Goal: Information Seeking & Learning: Learn about a topic

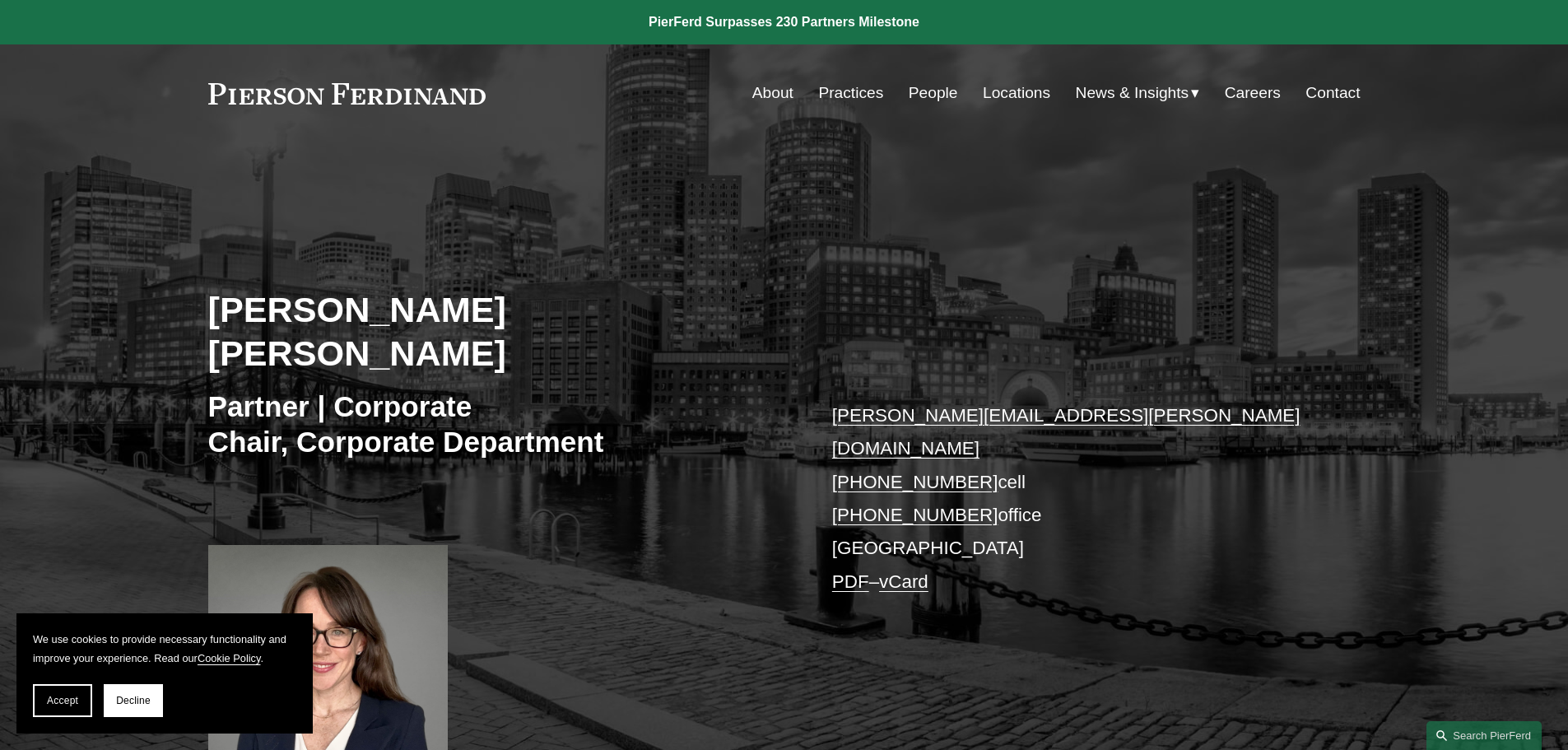
scroll to position [411, 0]
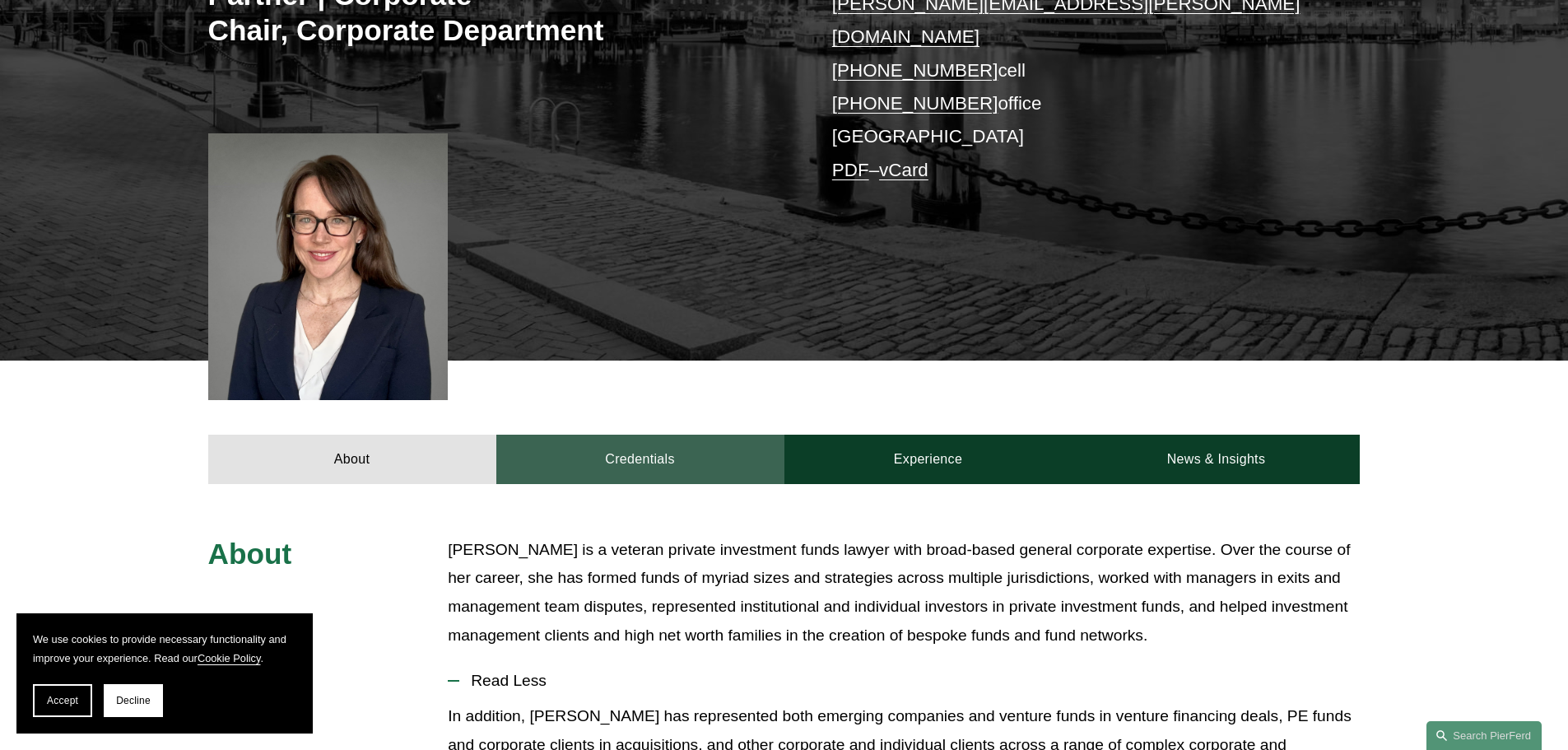
click at [657, 434] on link "Credentials" at bounding box center [640, 459] width 288 height 49
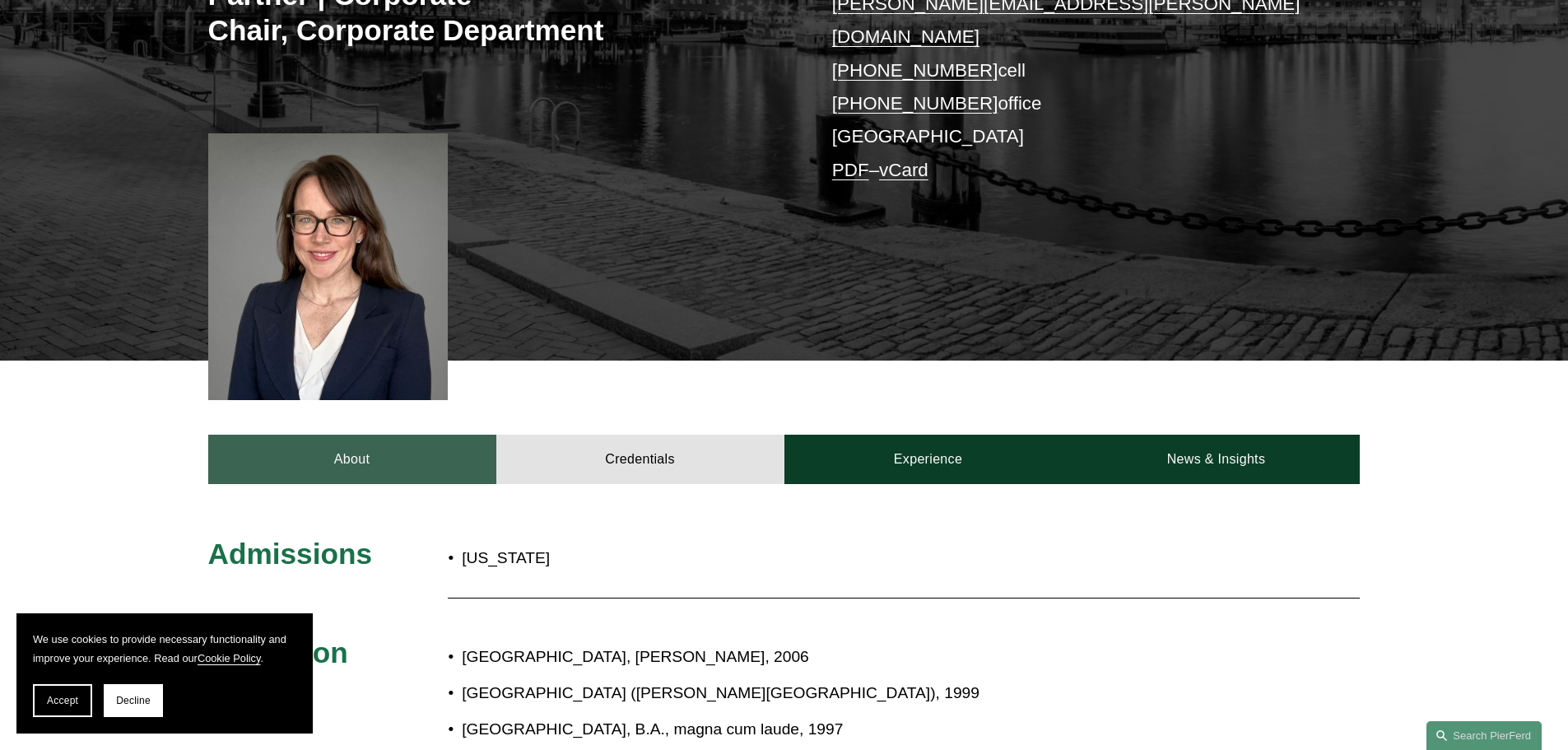
click at [427, 434] on link "About" at bounding box center [353, 459] width 288 height 49
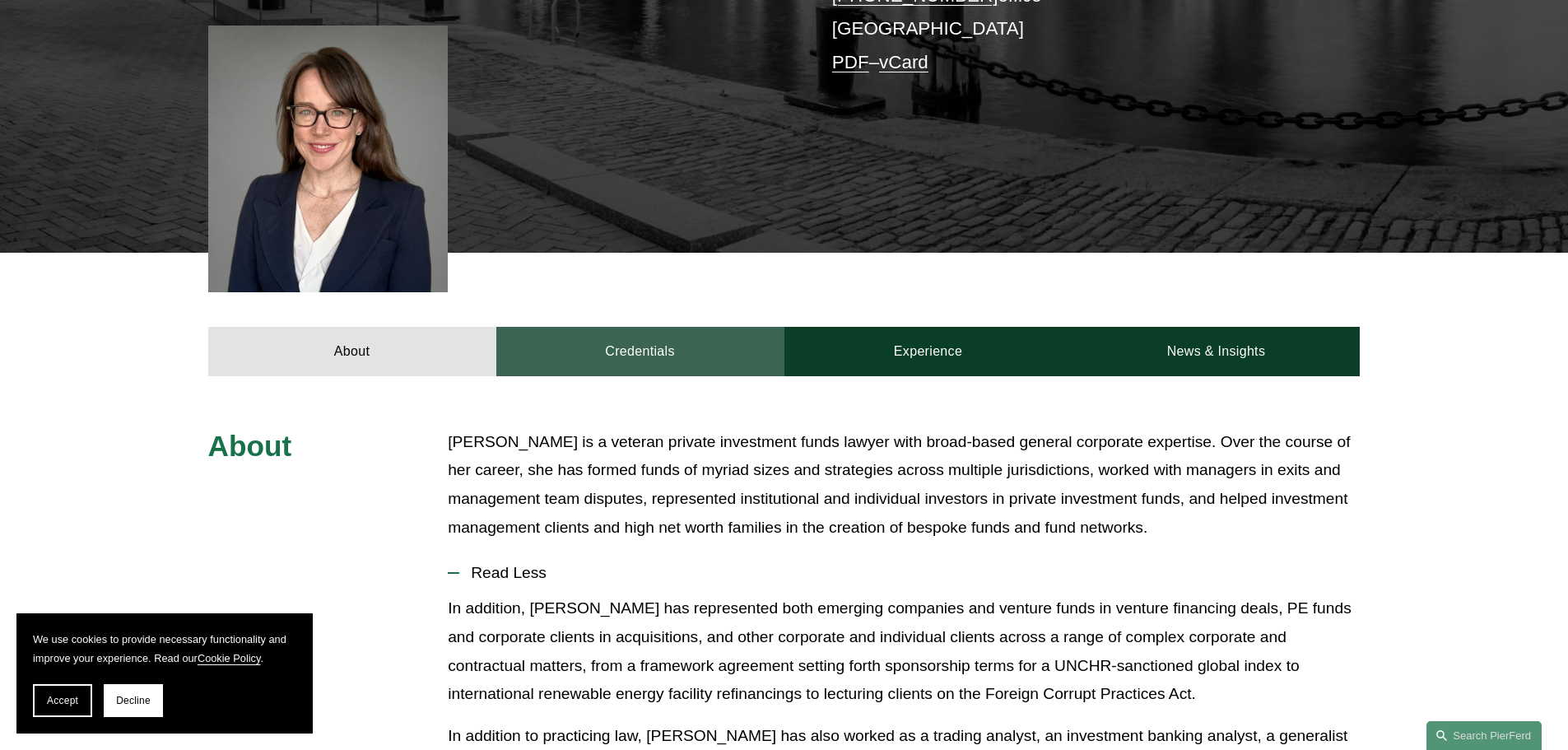
scroll to position [494, 0]
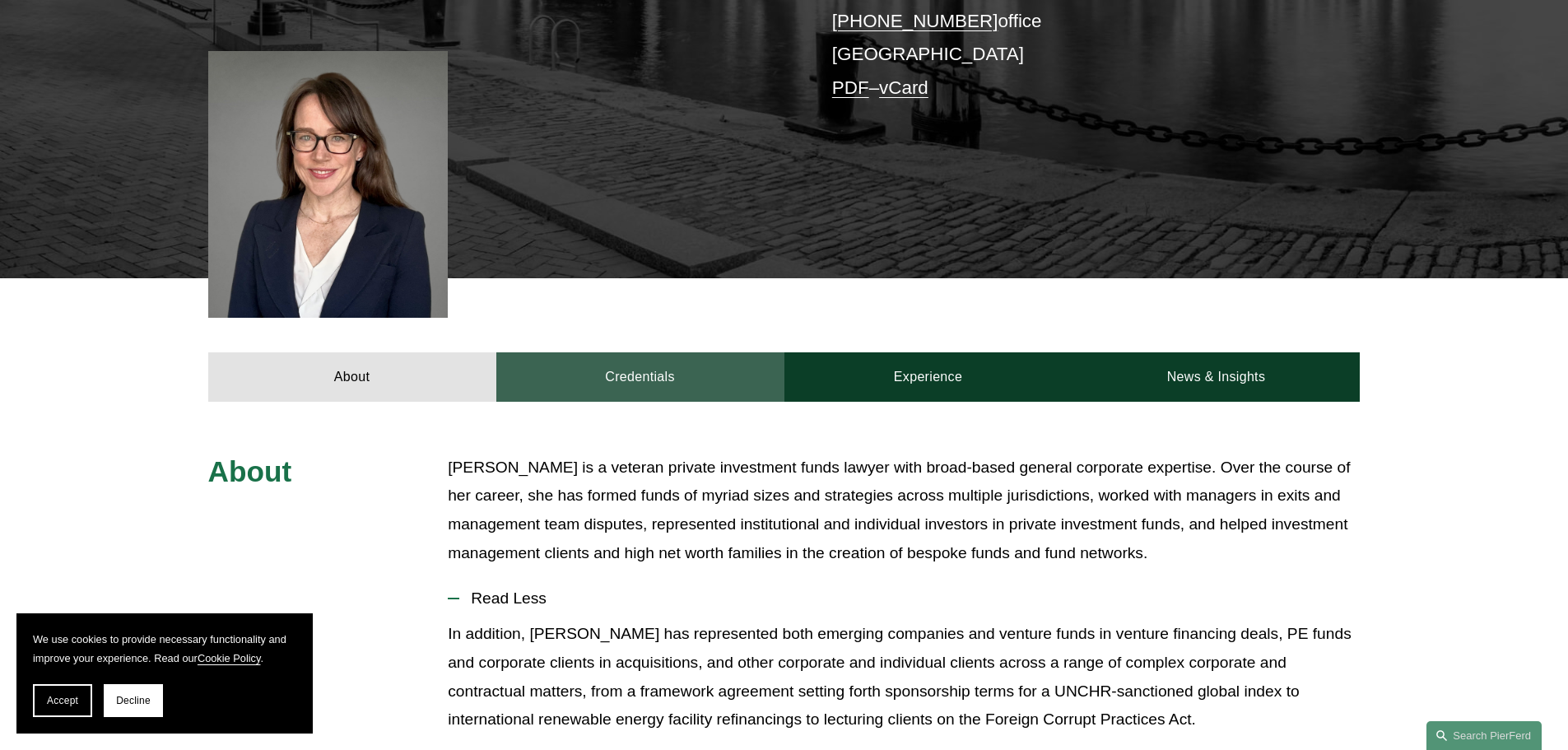
click at [660, 353] on link "Credentials" at bounding box center [640, 377] width 288 height 49
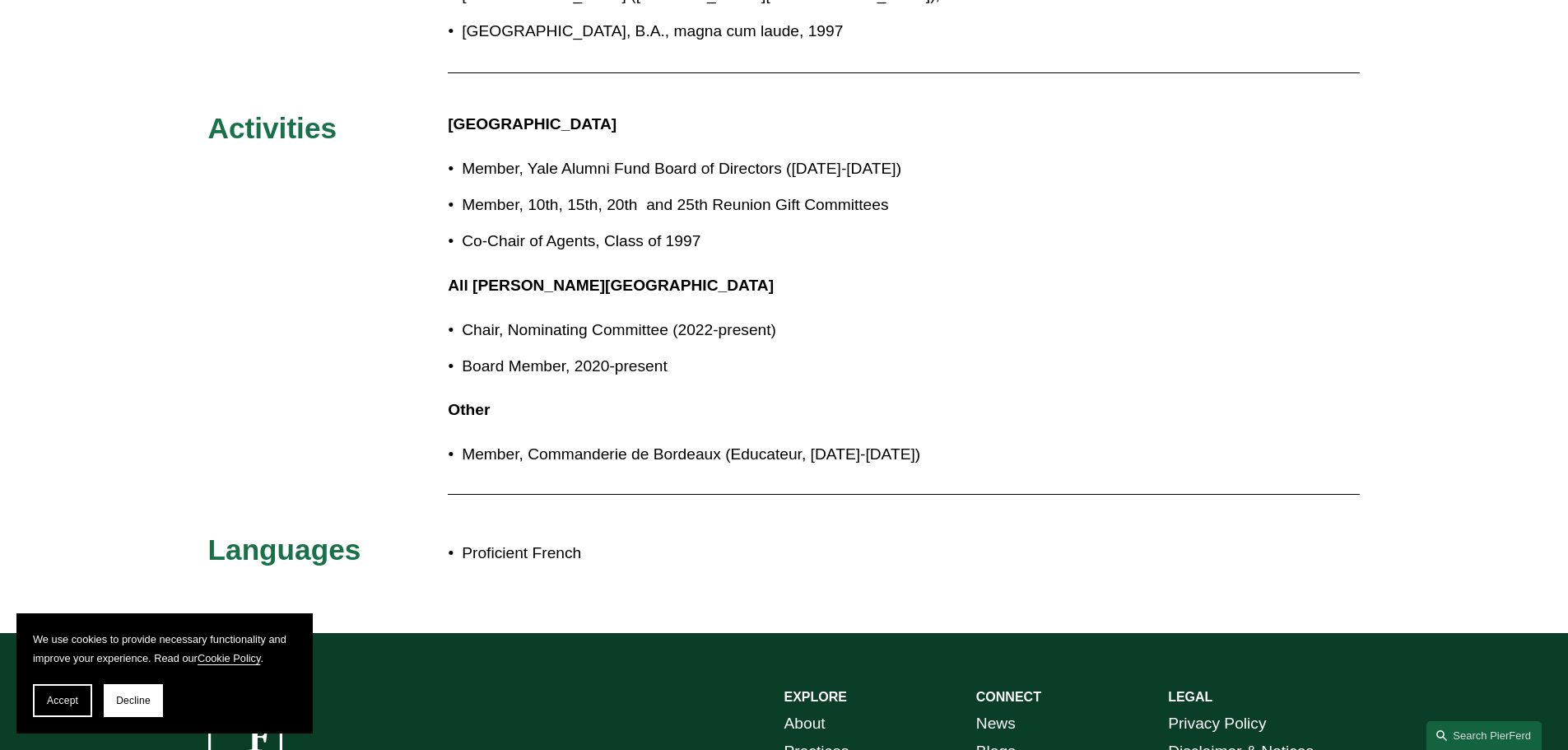
scroll to position [1070, 0]
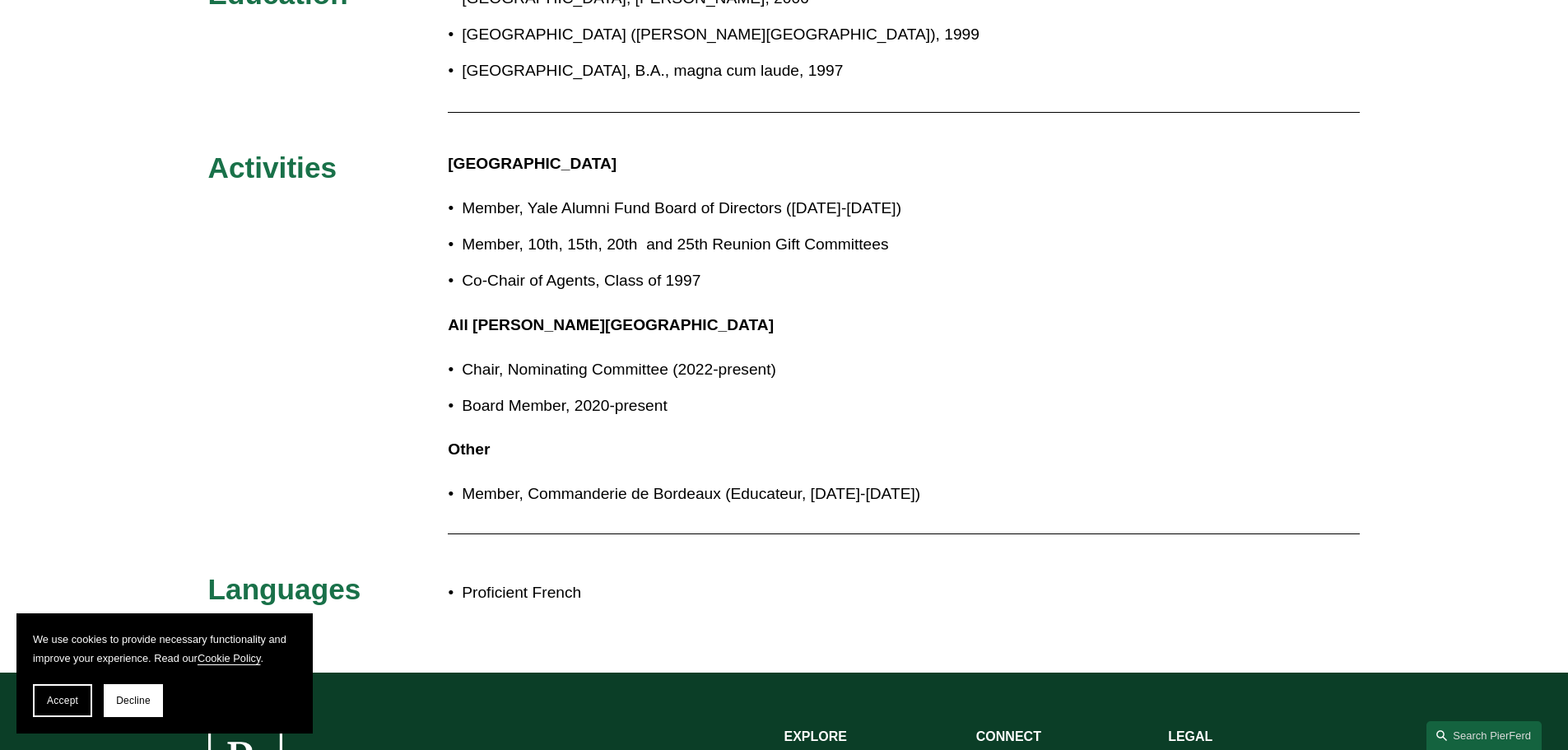
click at [611, 418] on div "Yale University Member, Yale Alumni Fund Board of Directors ([DATE]-[DATE]) Mem…" at bounding box center [831, 329] width 768 height 359
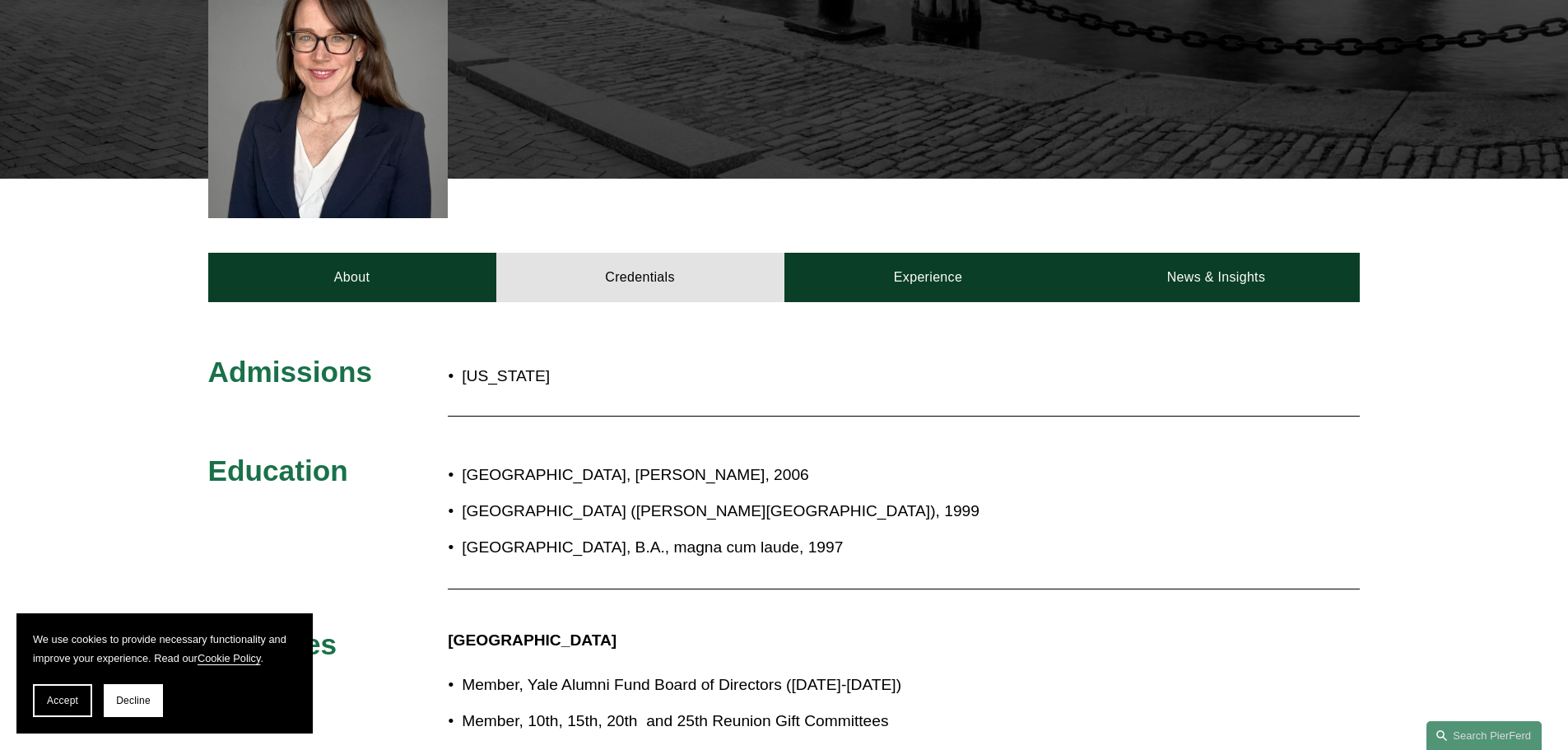
scroll to position [494, 0]
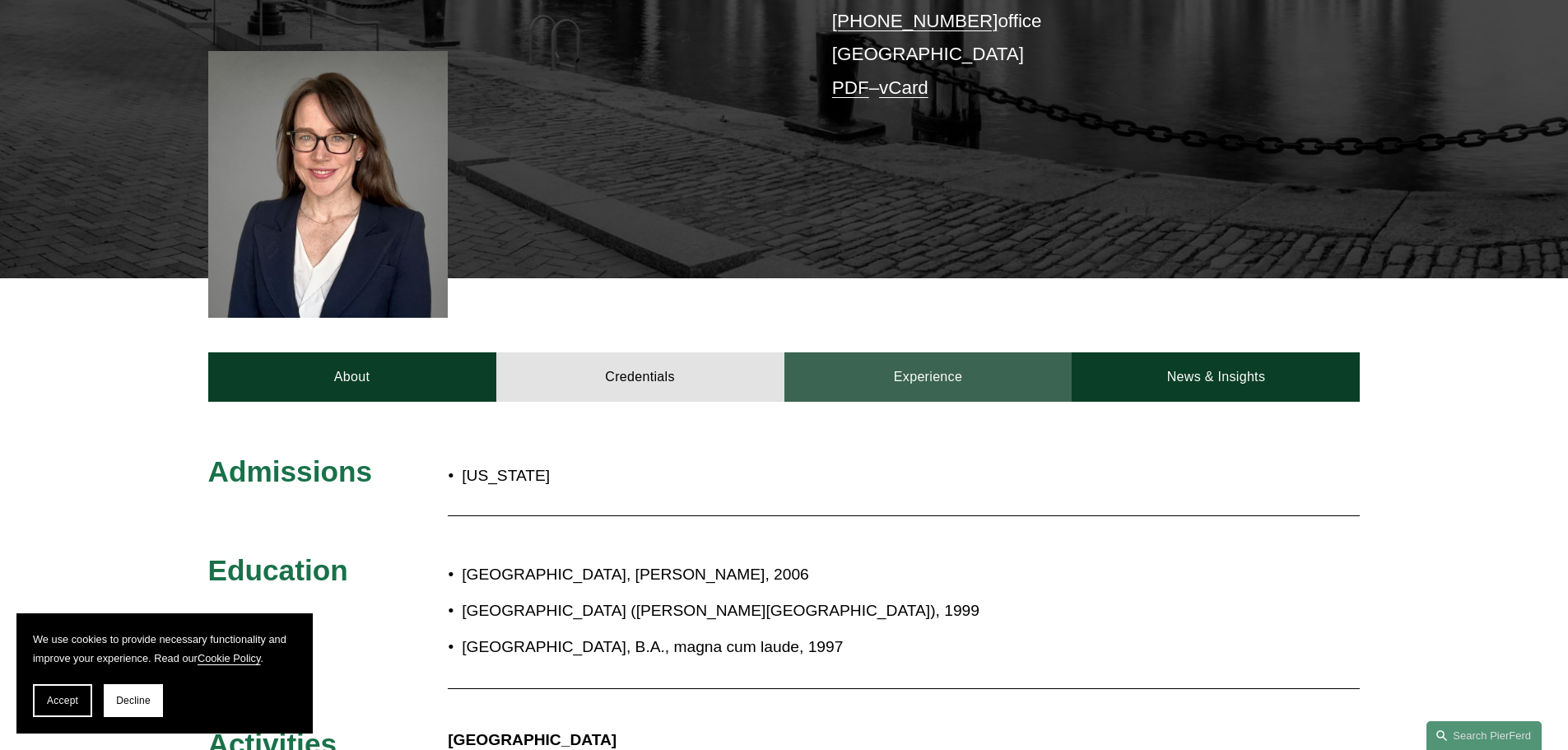
click at [928, 353] on link "Experience" at bounding box center [929, 377] width 288 height 49
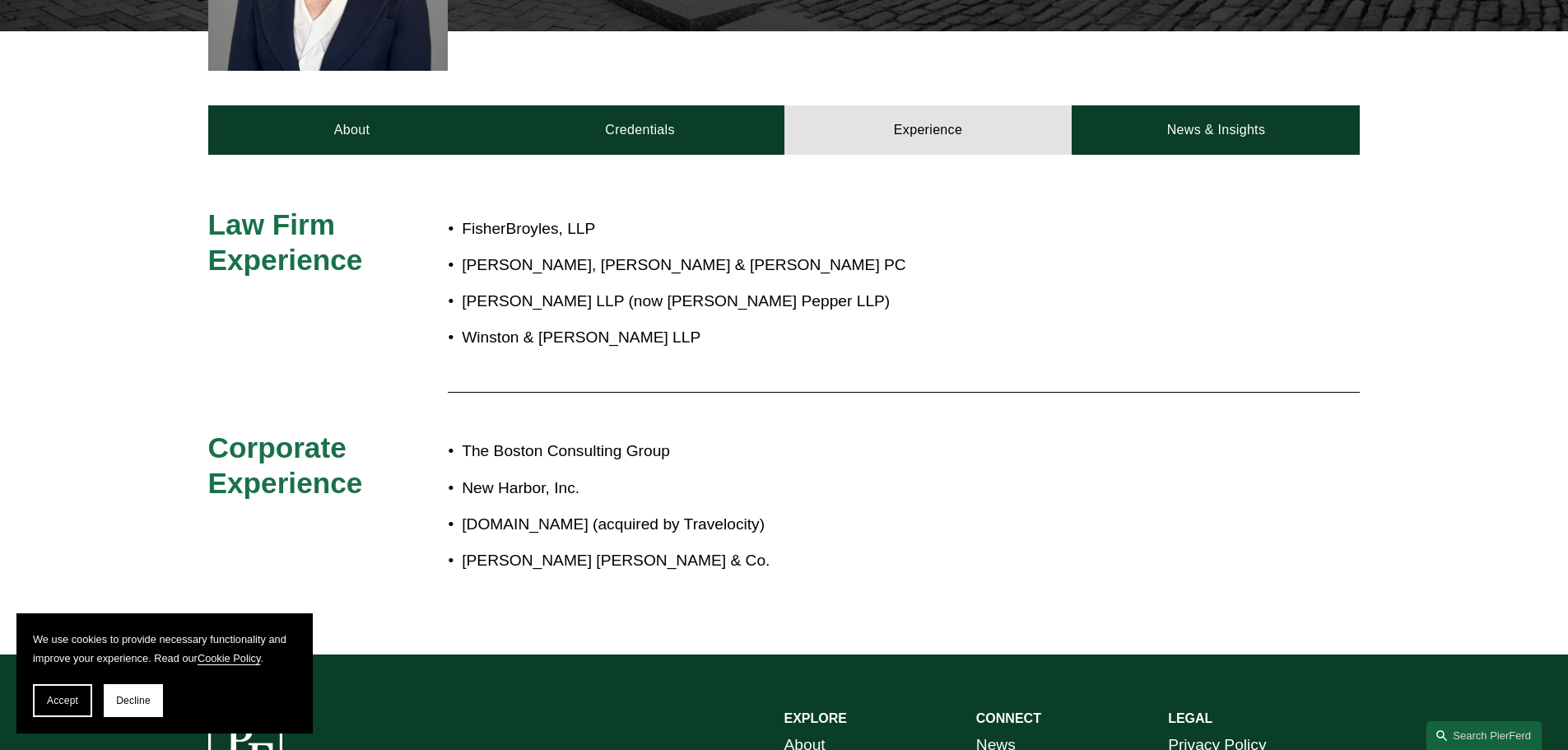
scroll to position [659, 0]
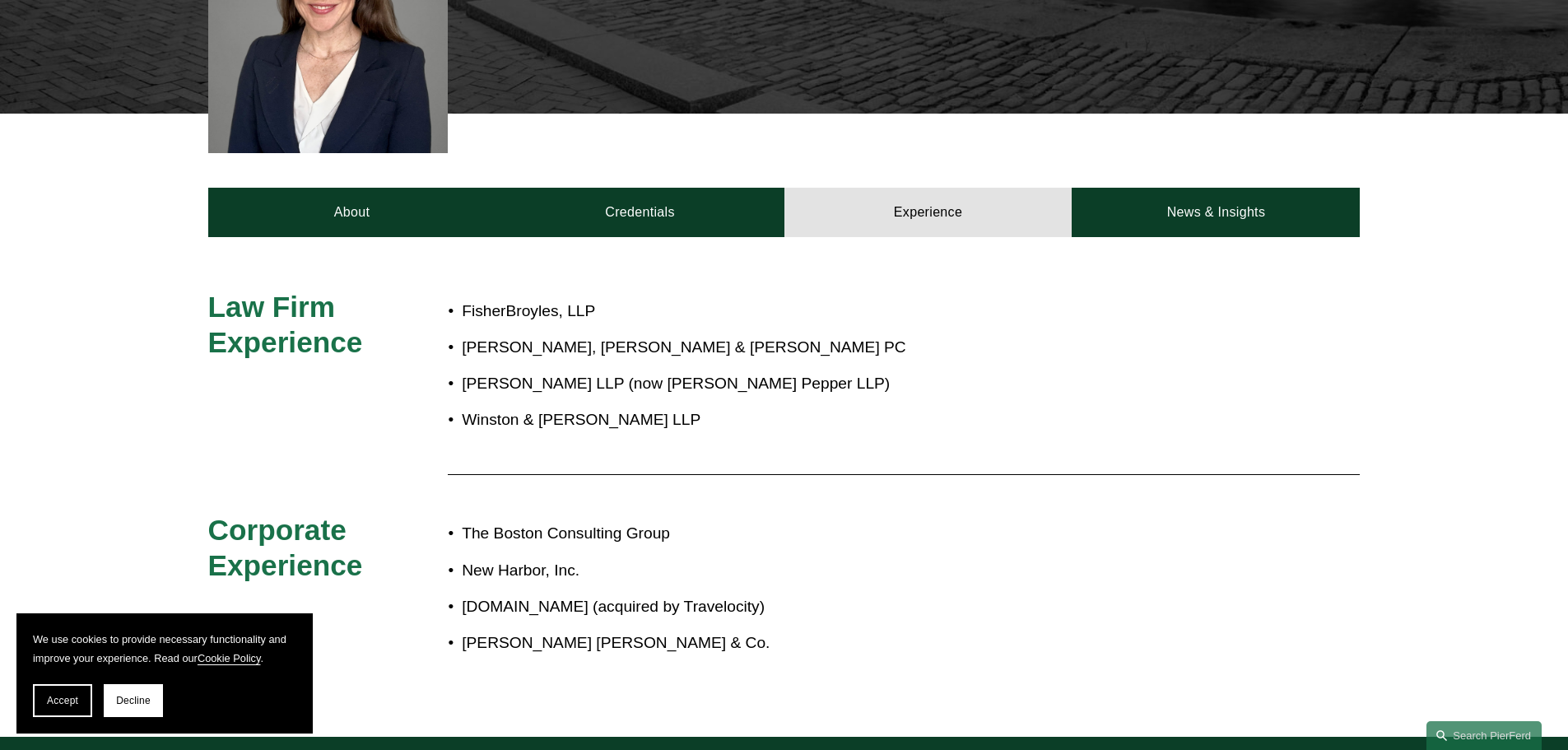
click at [855, 369] on p "[PERSON_NAME] LLP (now [PERSON_NAME] Pepper LLP)" at bounding box center [838, 383] width 754 height 29
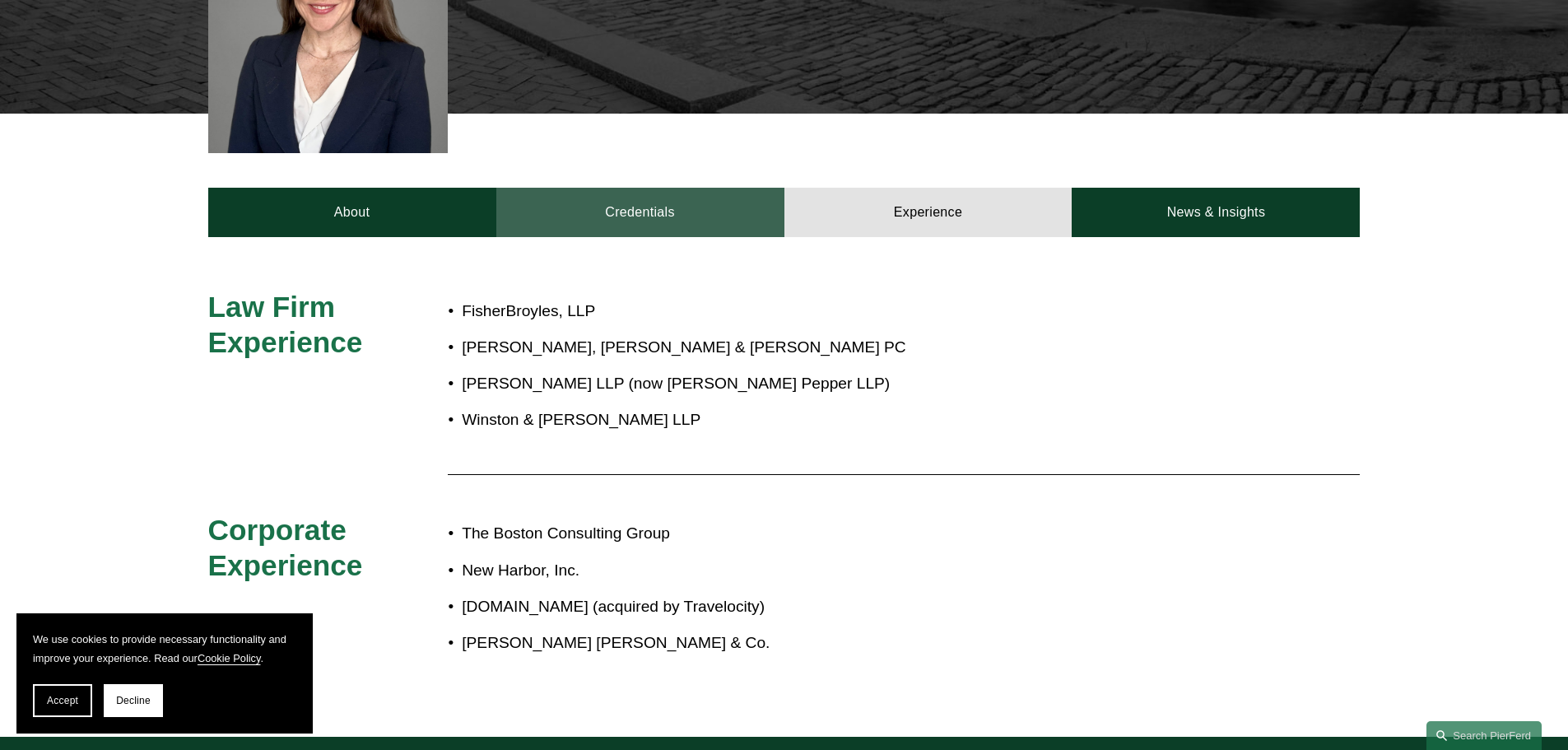
drag, startPoint x: 676, startPoint y: 148, endPoint x: 662, endPoint y: 157, distance: 16.6
click at [676, 187] on link "Credentials" at bounding box center [640, 212] width 288 height 49
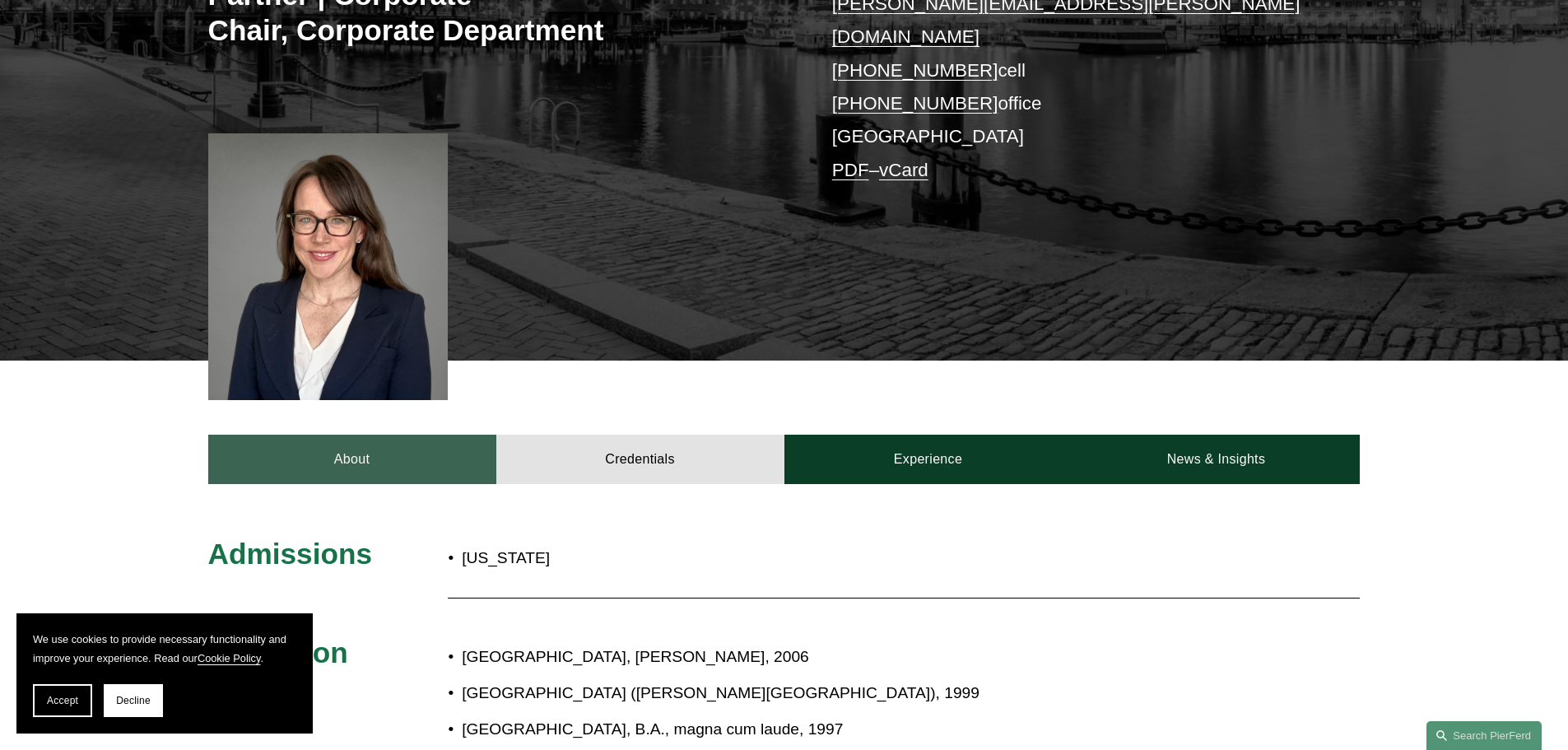
click at [405, 434] on link "About" at bounding box center [353, 459] width 288 height 49
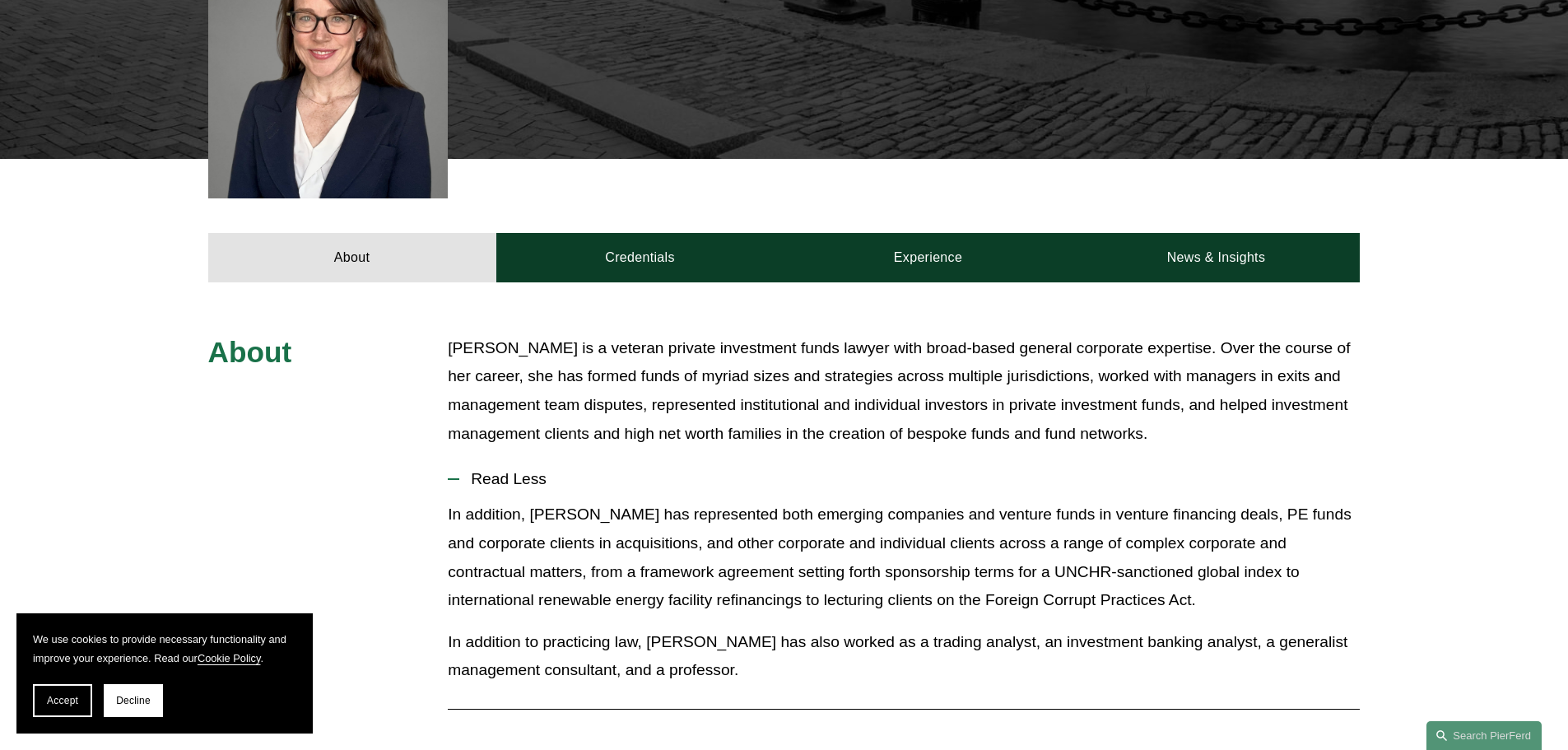
scroll to position [576, 0]
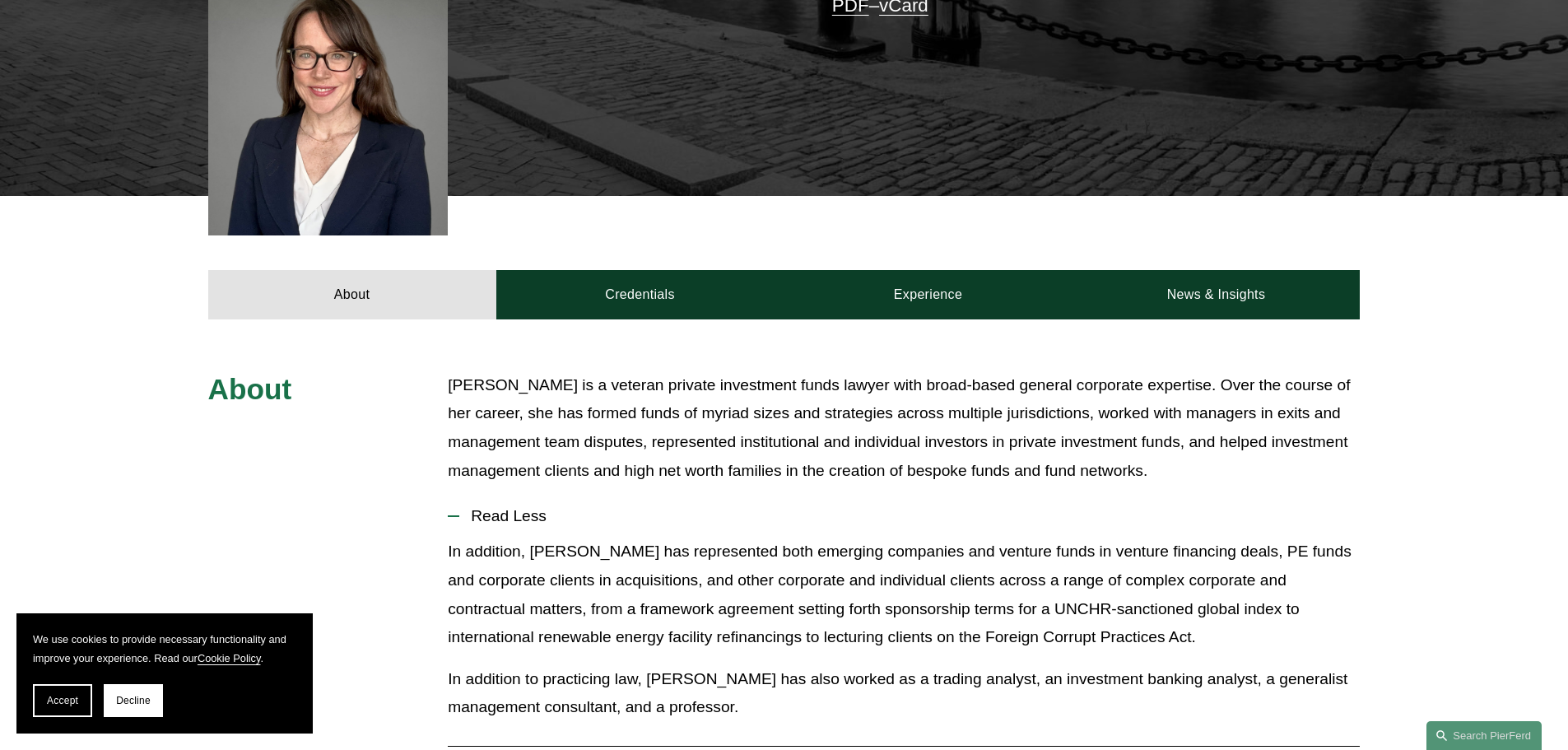
click at [643, 416] on p "[PERSON_NAME] is a veteran private investment funds lawyer with broad-based gen…" at bounding box center [903, 427] width 912 height 113
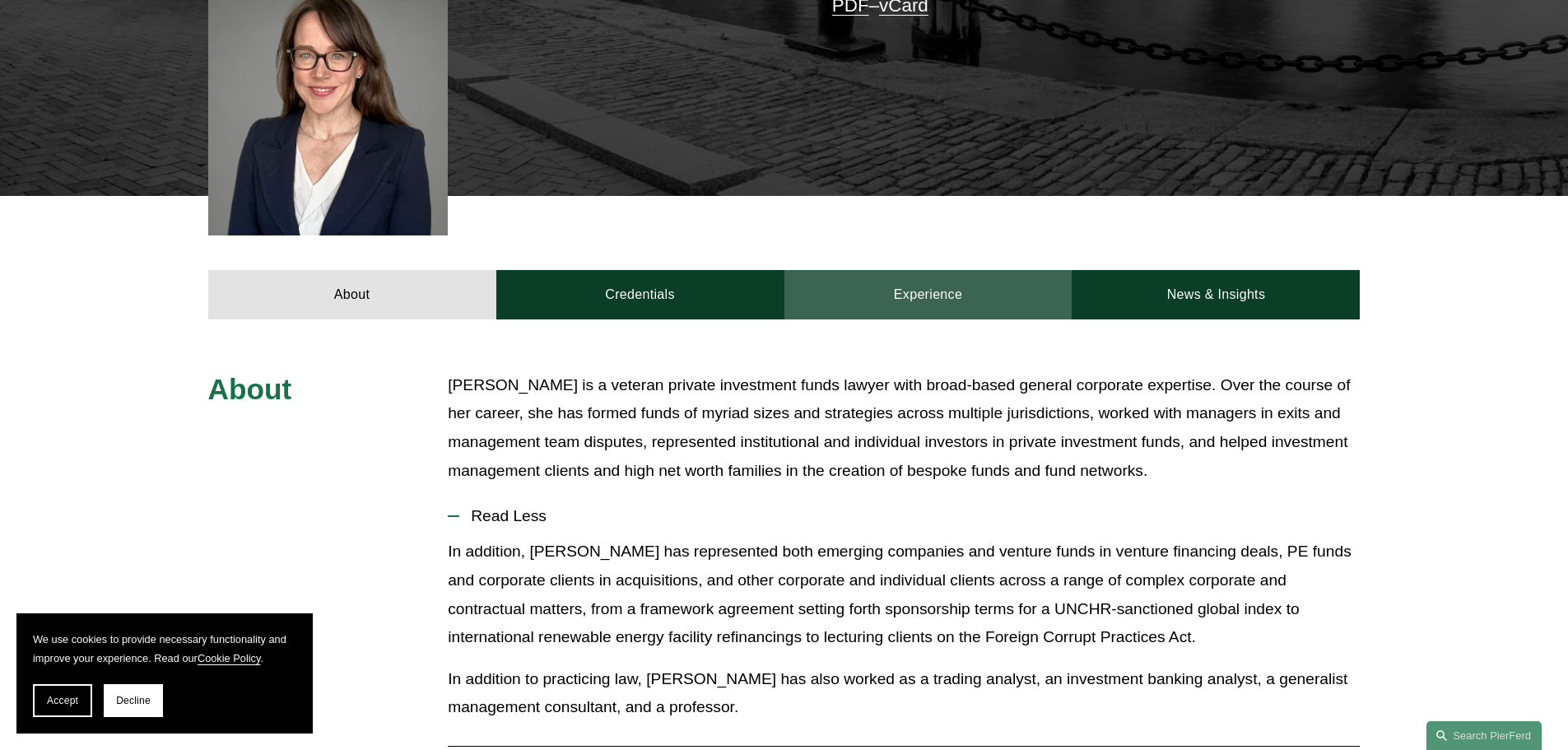
click at [959, 270] on link "Experience" at bounding box center [929, 295] width 288 height 49
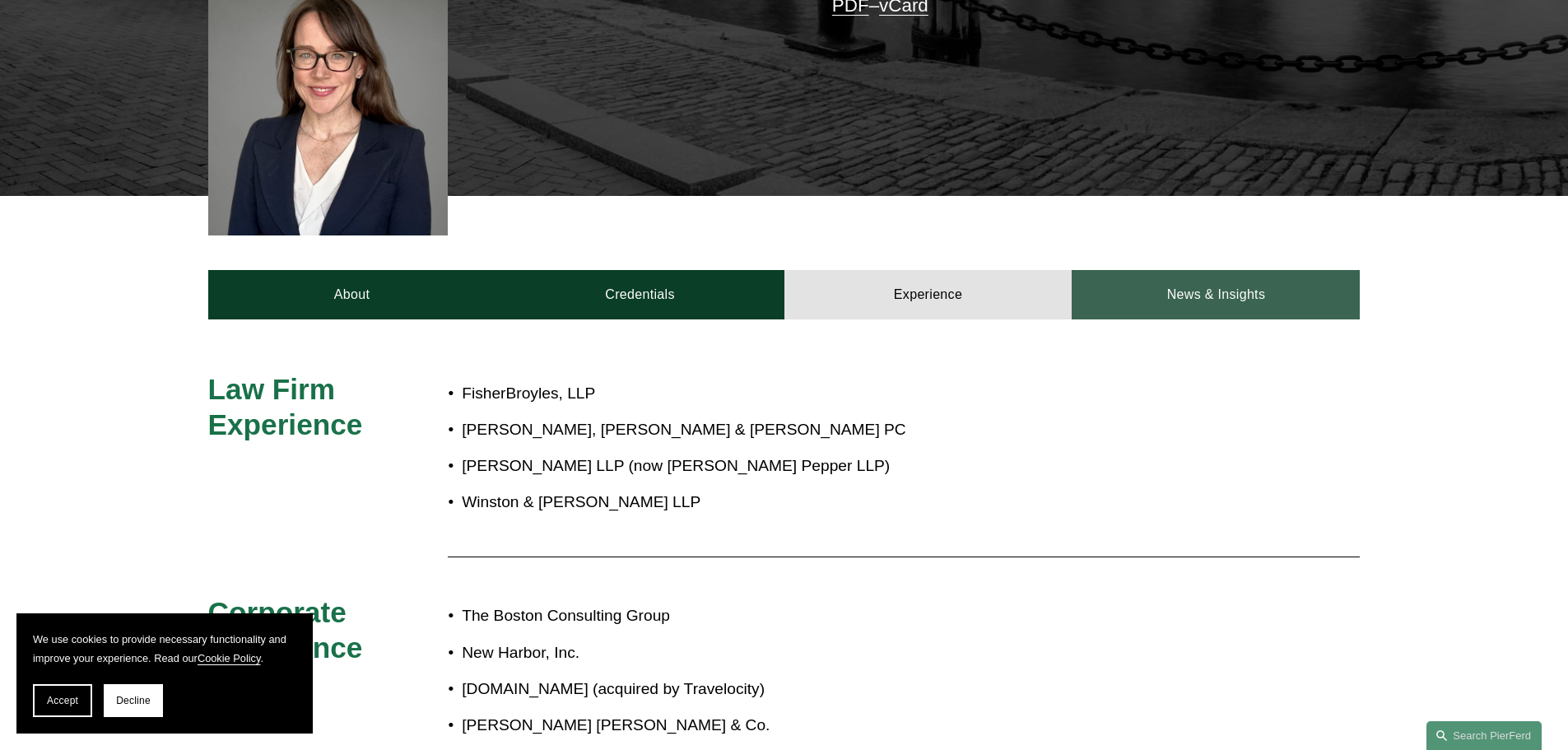
drag, startPoint x: 1224, startPoint y: 243, endPoint x: 1212, endPoint y: 247, distance: 12.6
click at [1224, 270] on link "News & Insights" at bounding box center [1216, 295] width 288 height 49
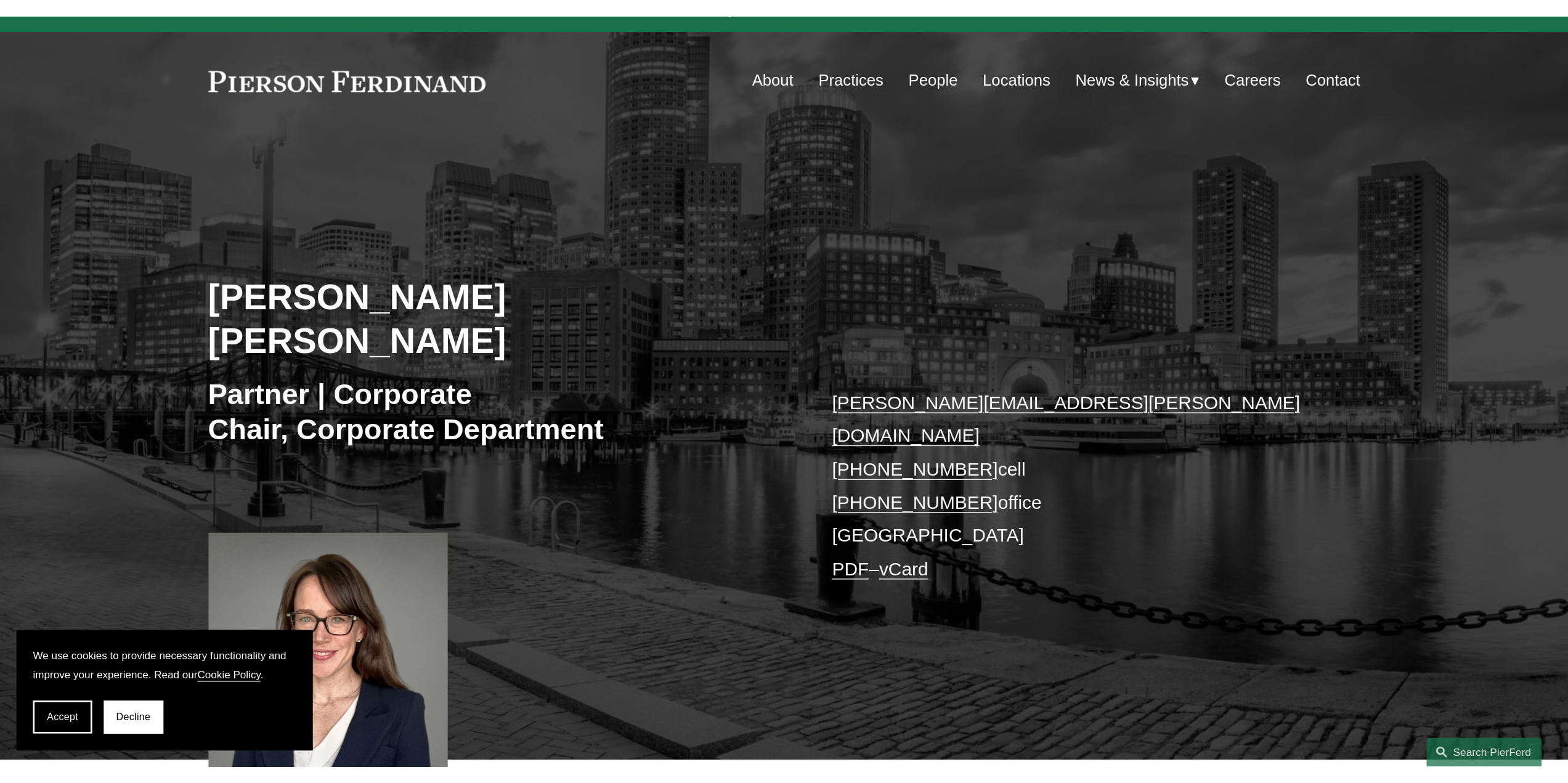
scroll to position [0, 0]
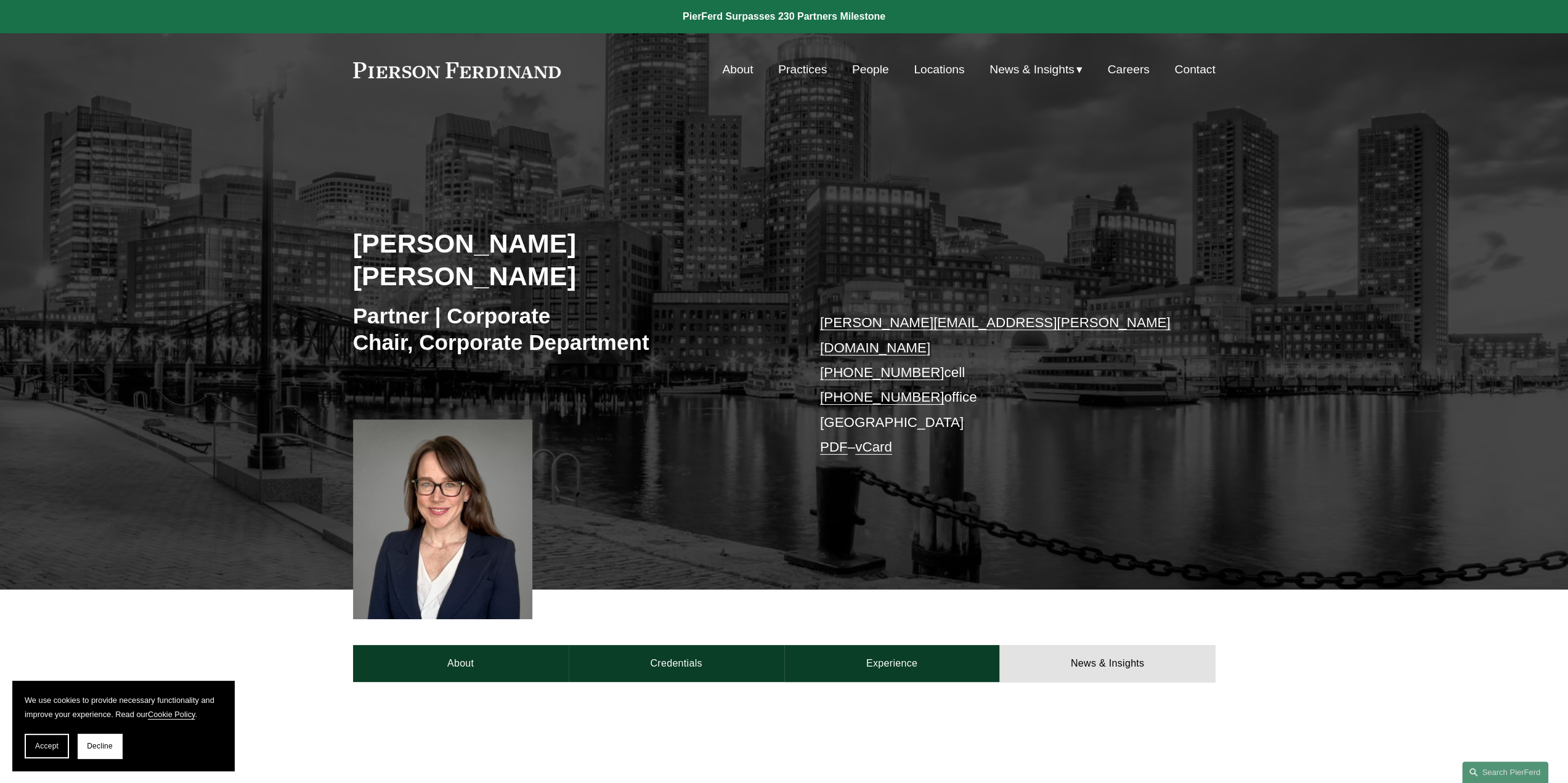
click at [788, 70] on link "Practices" at bounding box center [802, 70] width 49 height 24
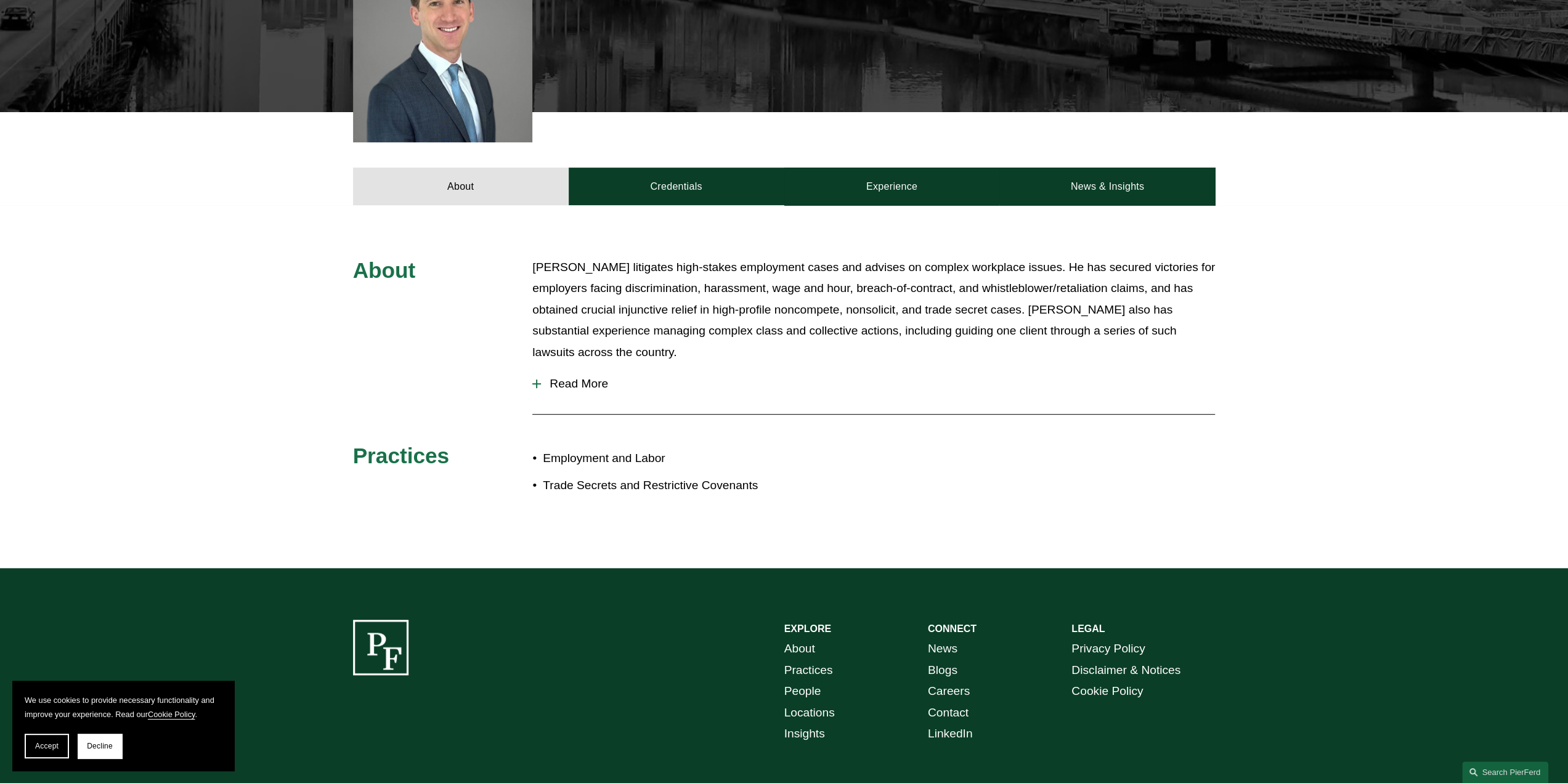
scroll to position [370, 0]
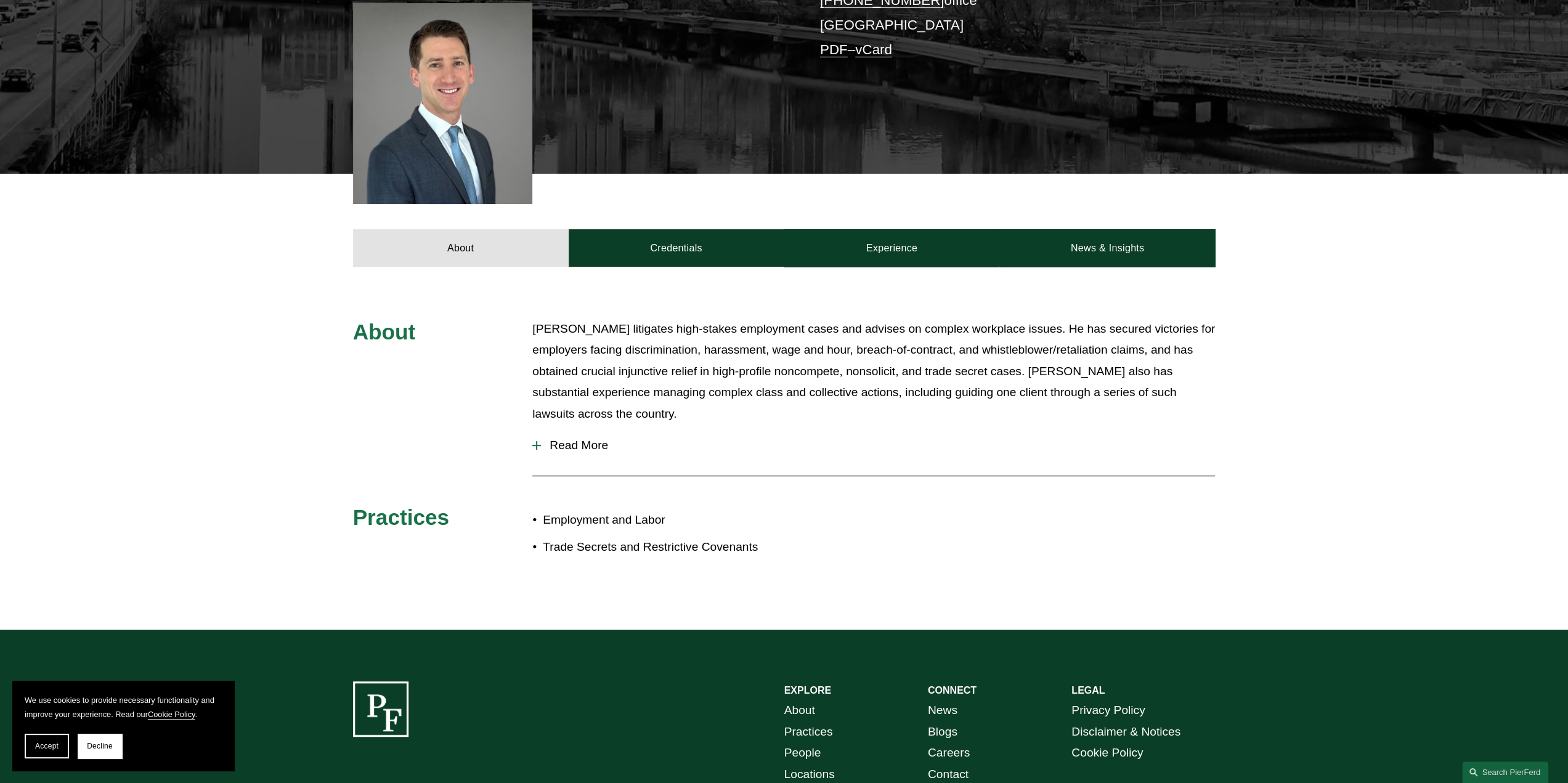
click at [572, 438] on span "Read More" at bounding box center [878, 445] width 674 height 14
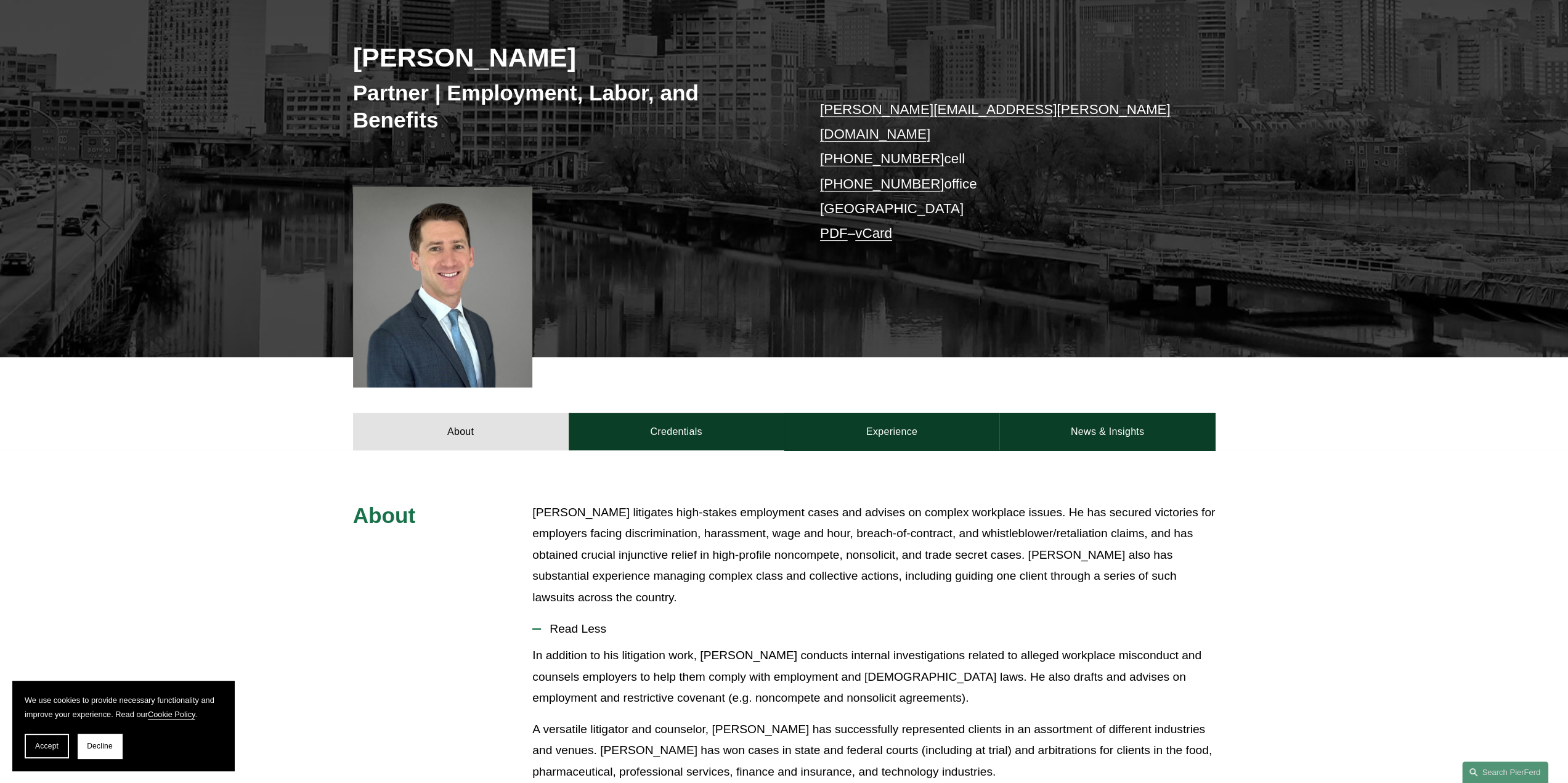
scroll to position [185, 0]
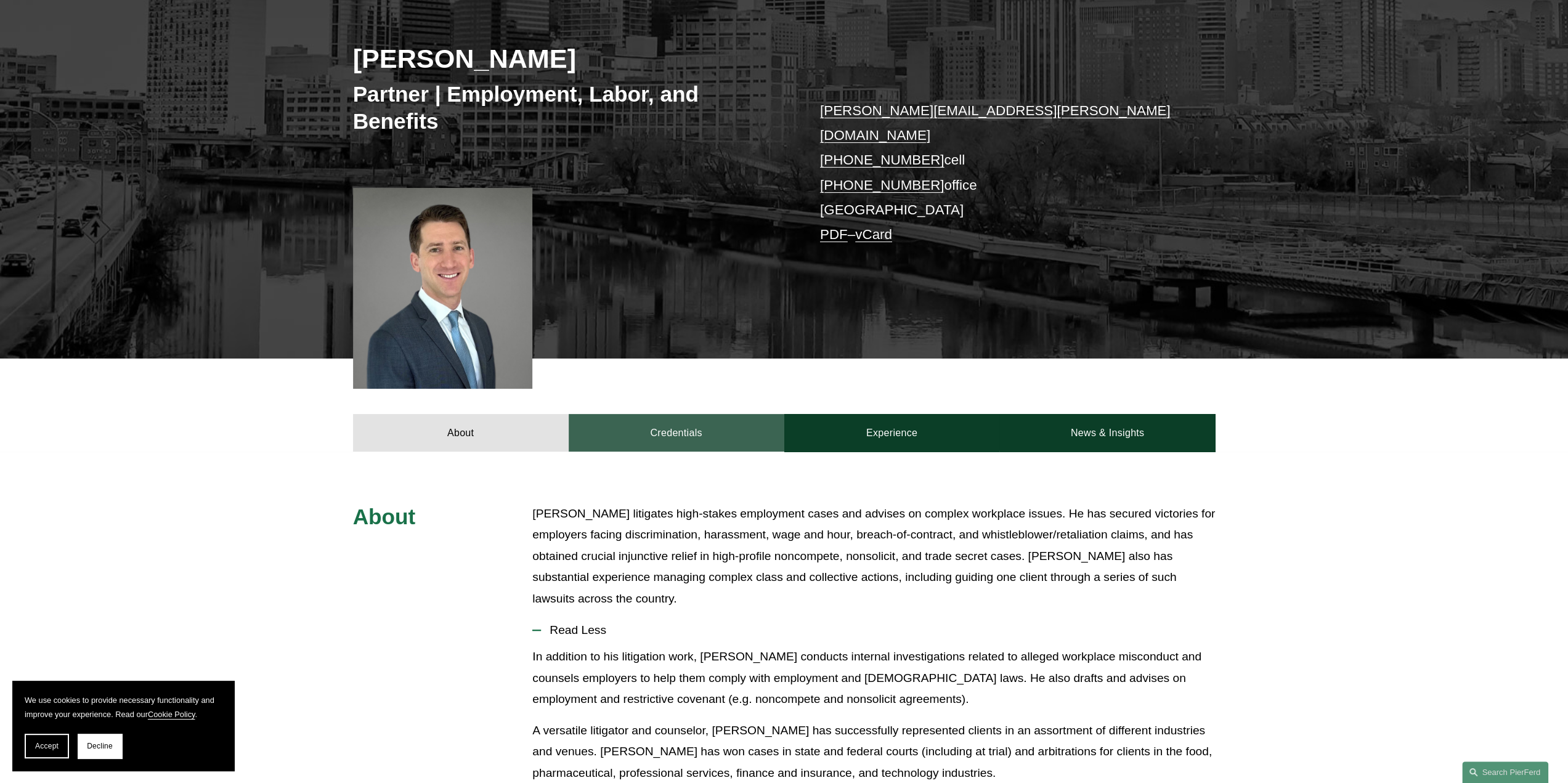
click at [650, 414] on link "Credentials" at bounding box center [677, 432] width 216 height 37
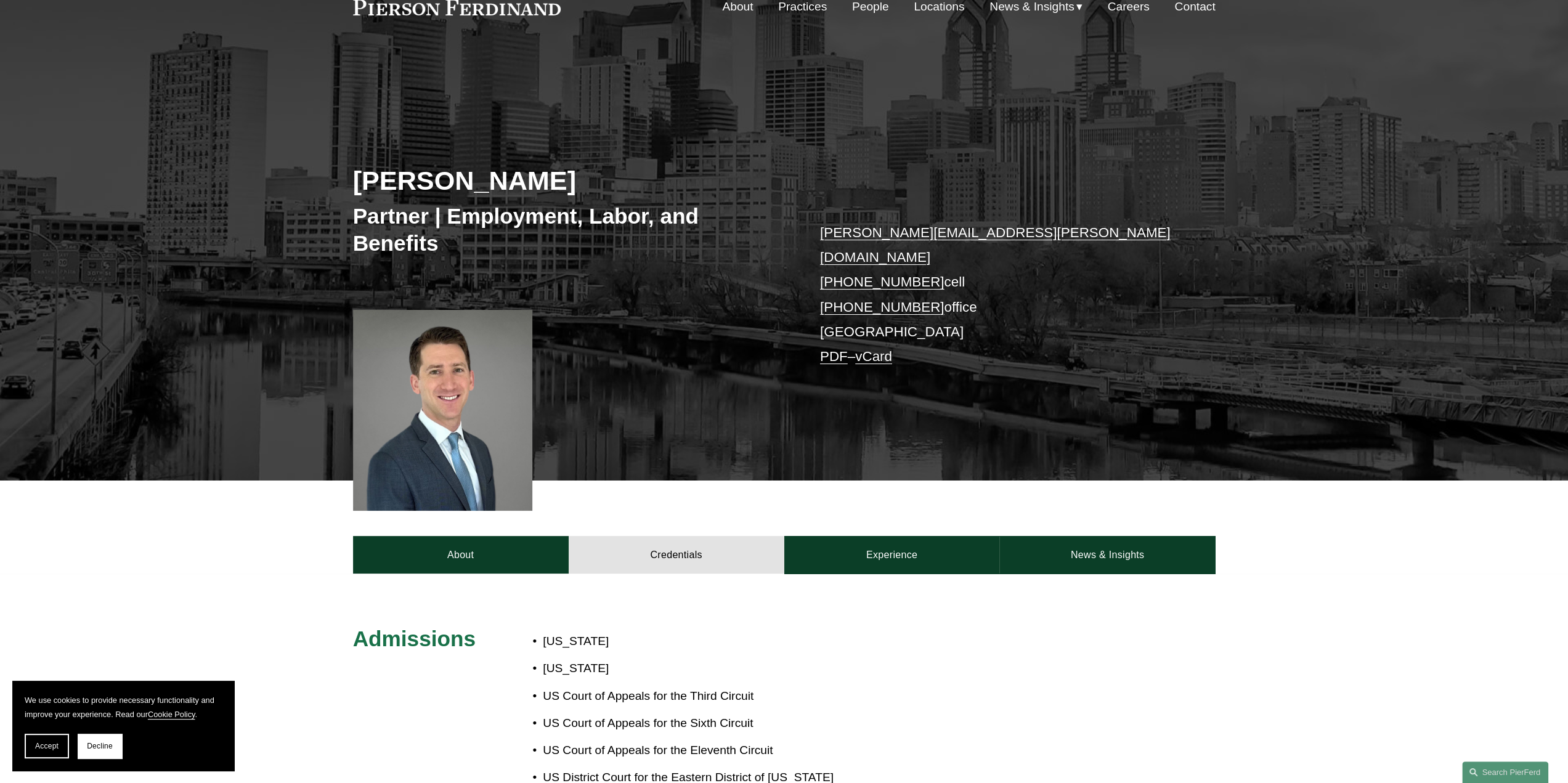
scroll to position [0, 0]
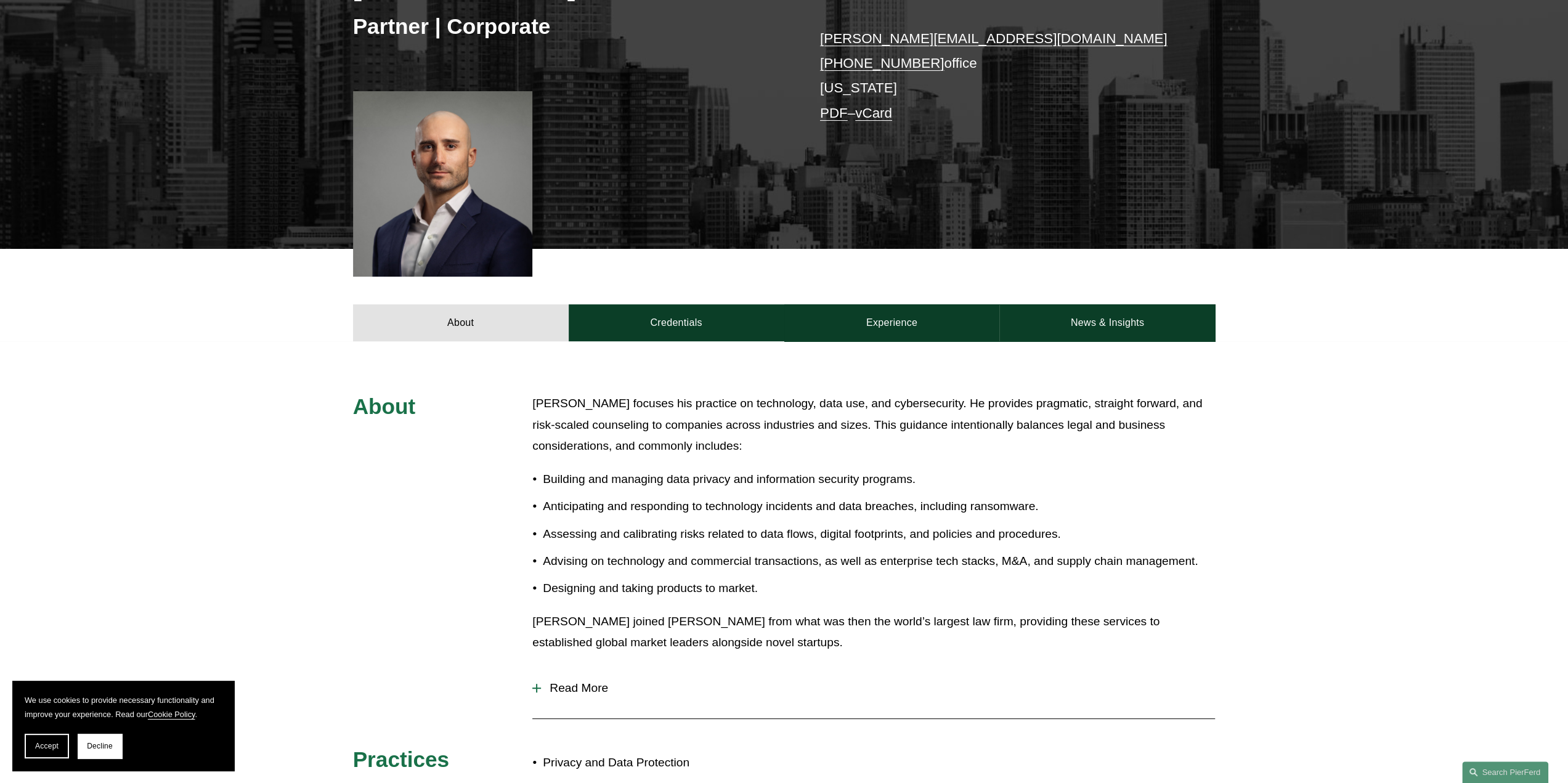
scroll to position [246, 0]
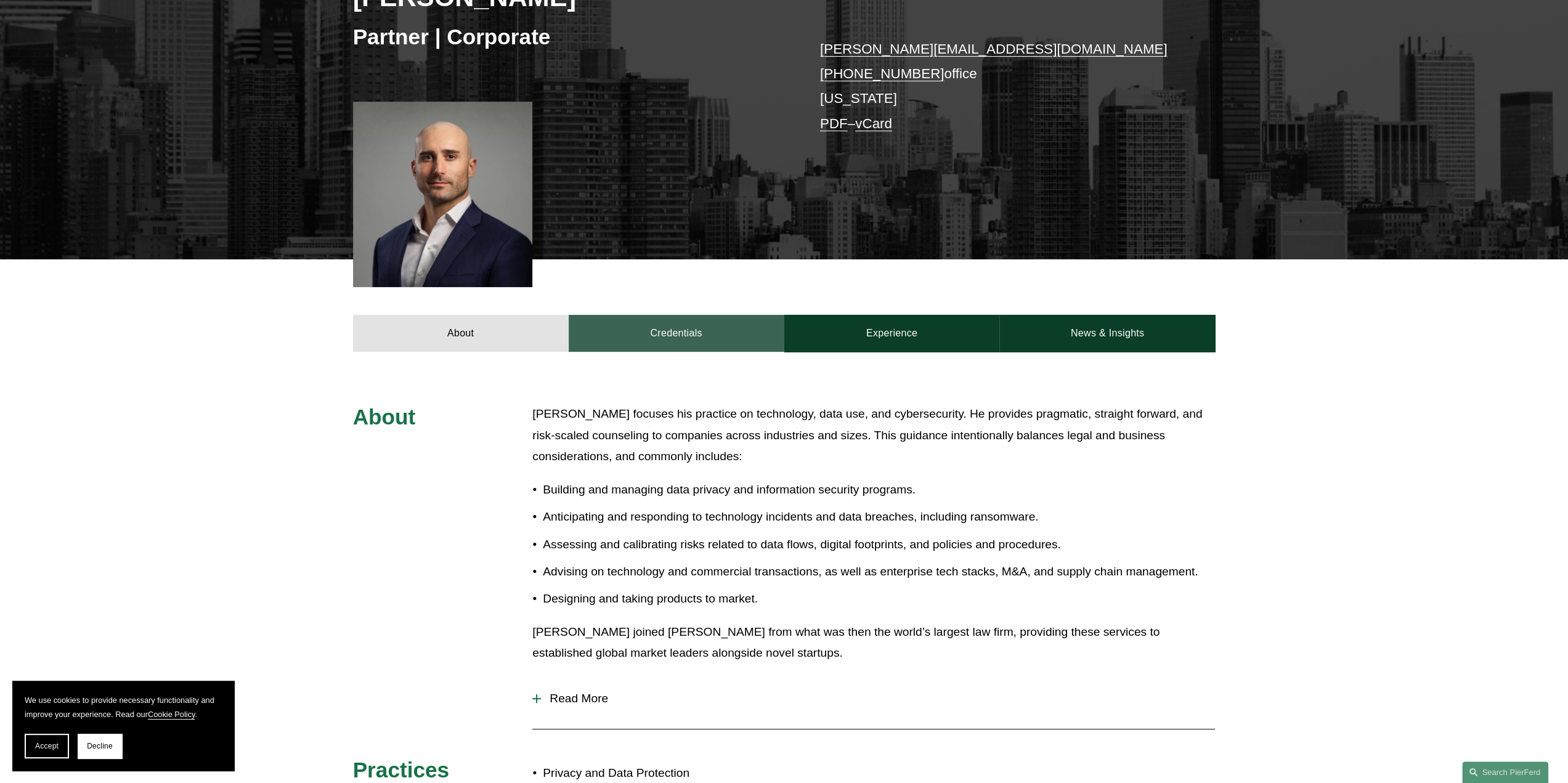
click at [663, 337] on link "Credentials" at bounding box center [677, 333] width 216 height 37
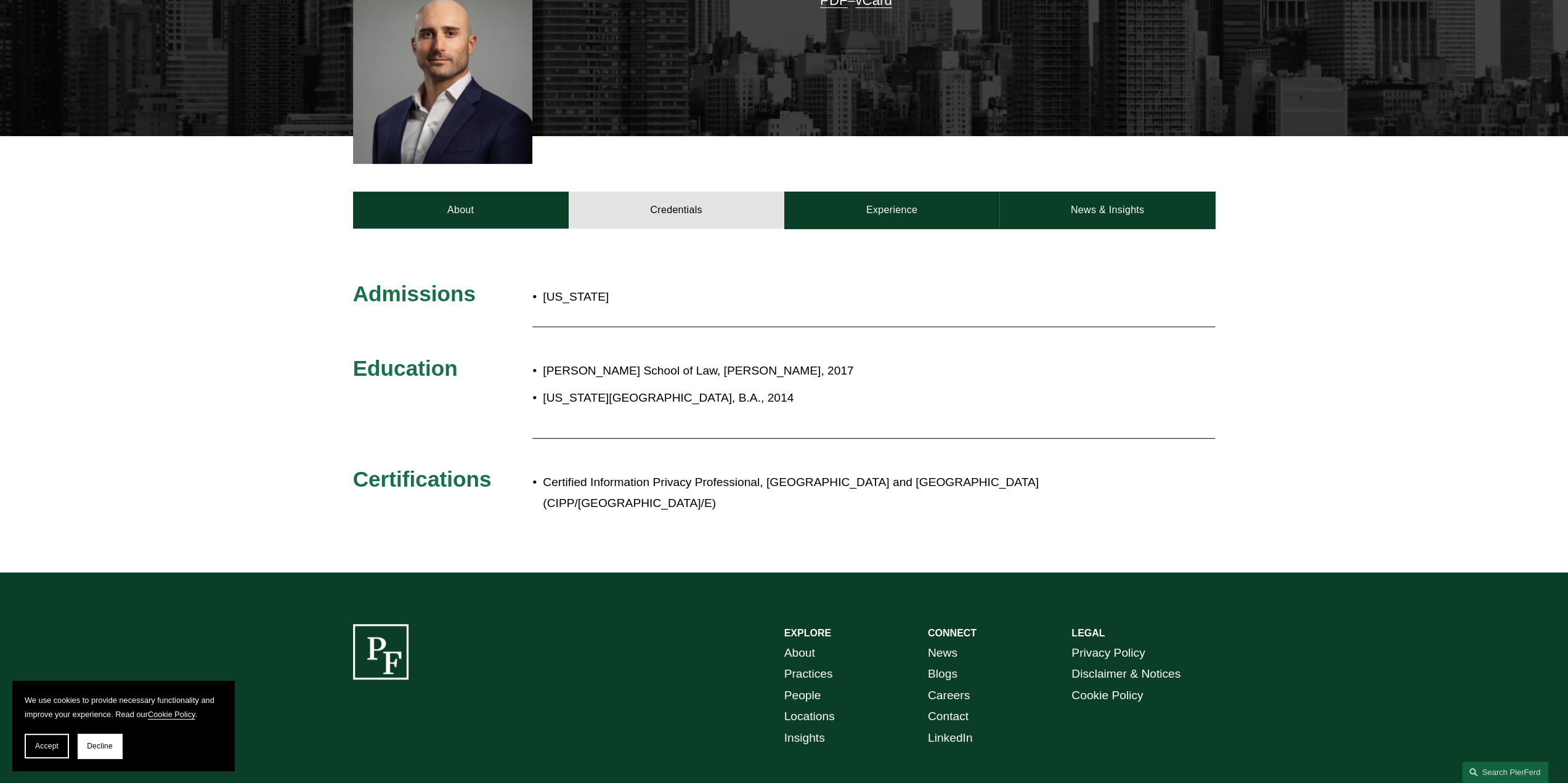
scroll to position [308, 0]
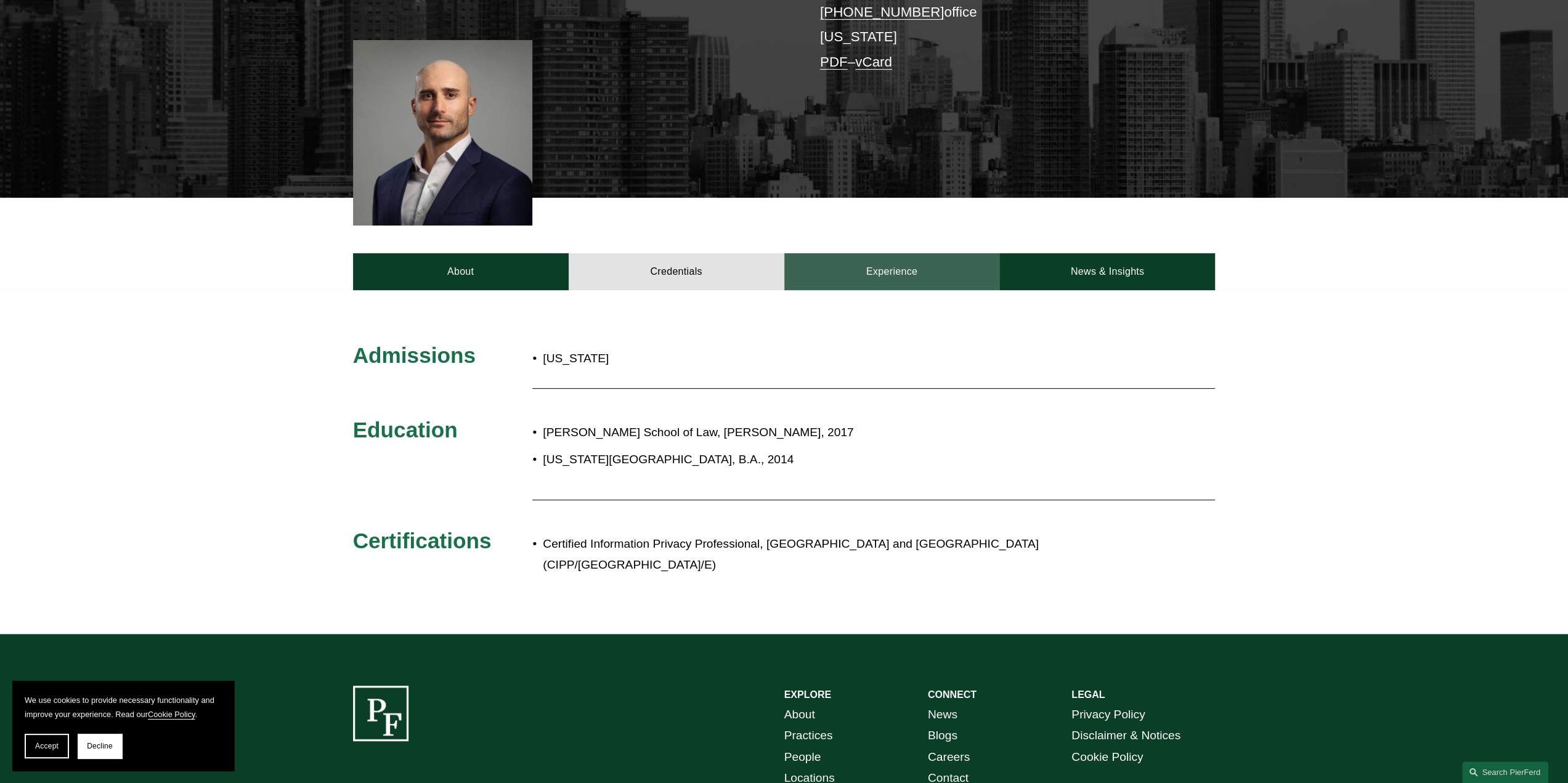
click at [917, 277] on link "Experience" at bounding box center [893, 272] width 216 height 37
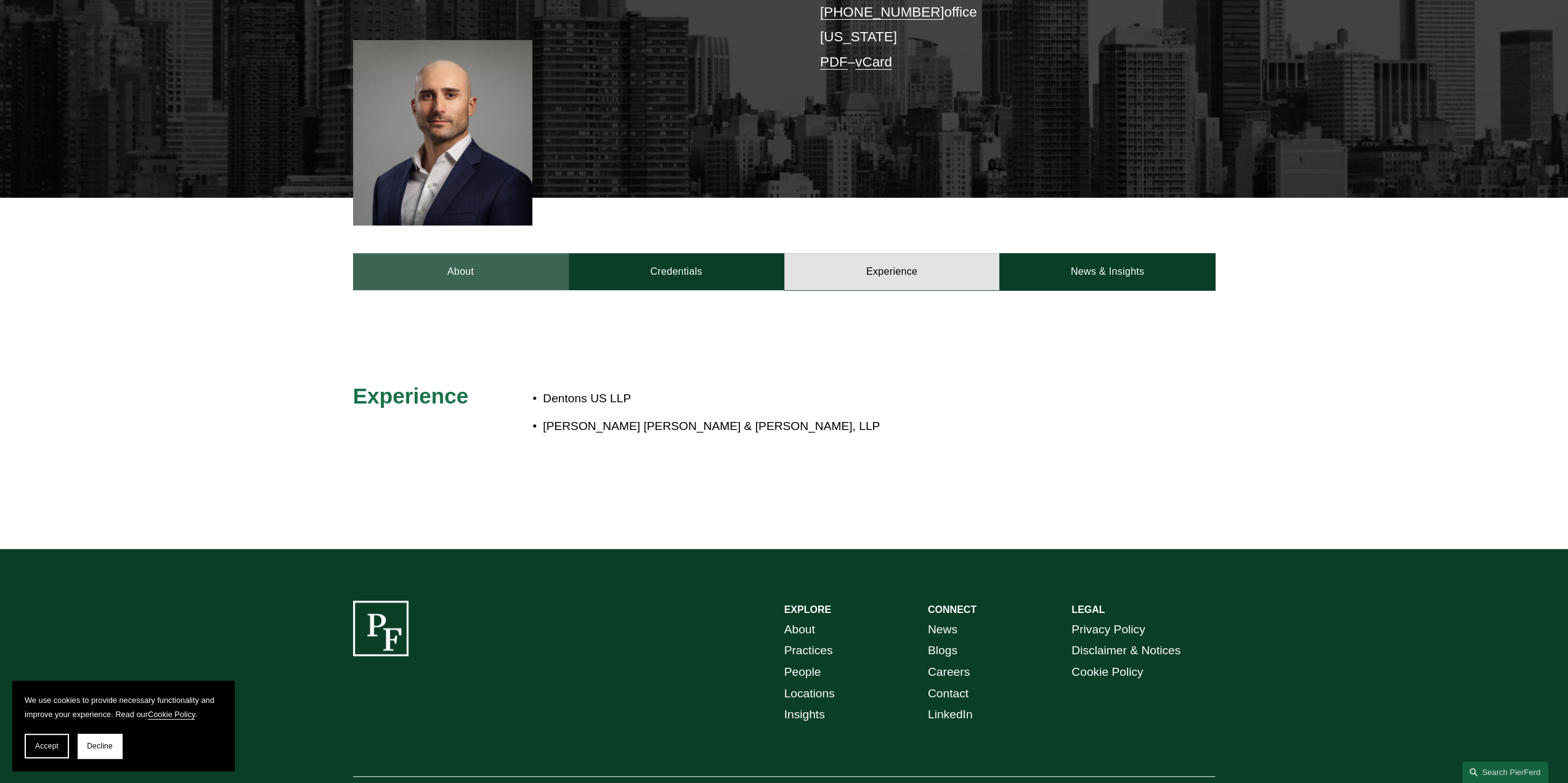
click at [448, 268] on link "About" at bounding box center [461, 272] width 216 height 37
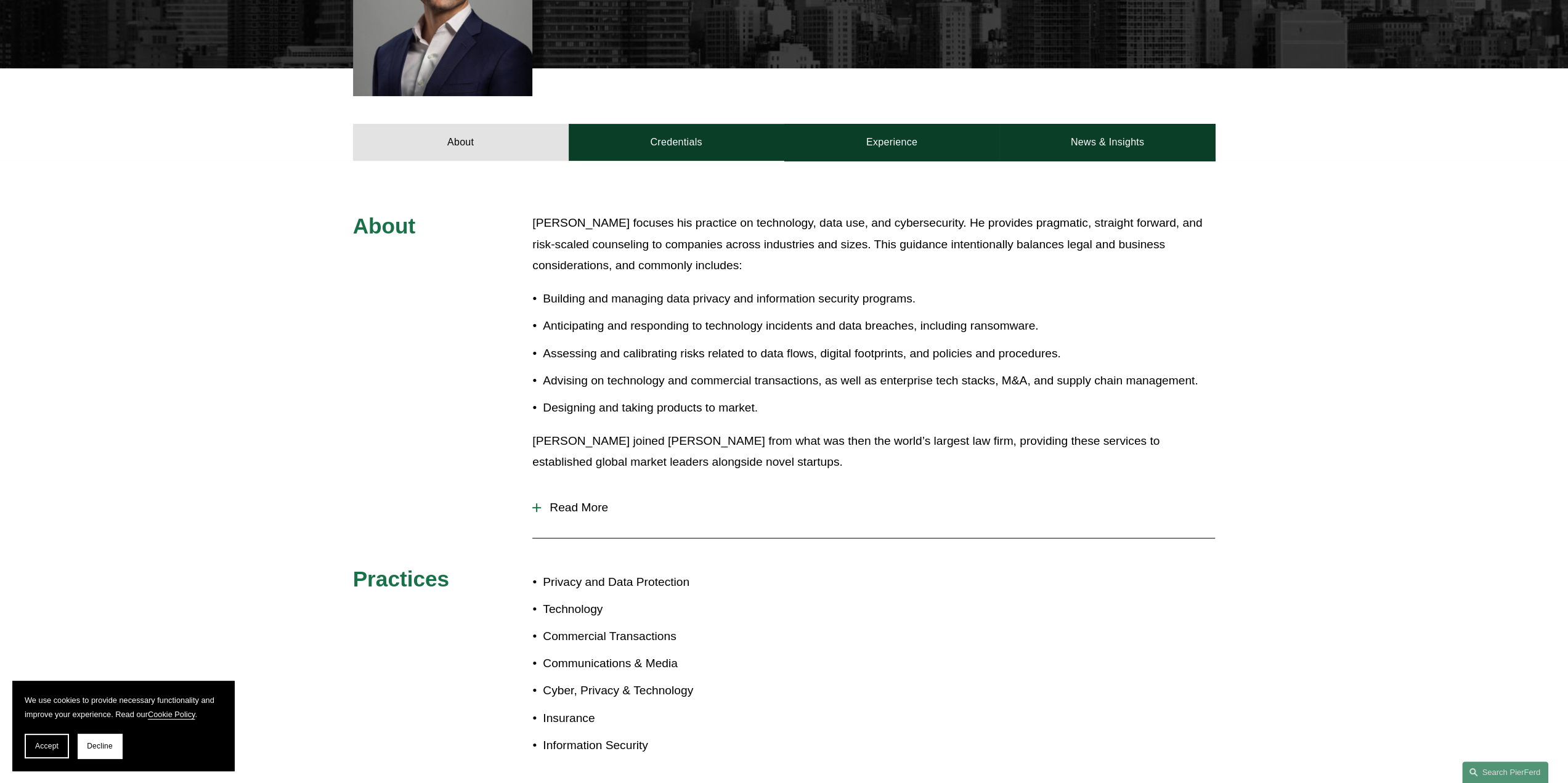
scroll to position [493, 0]
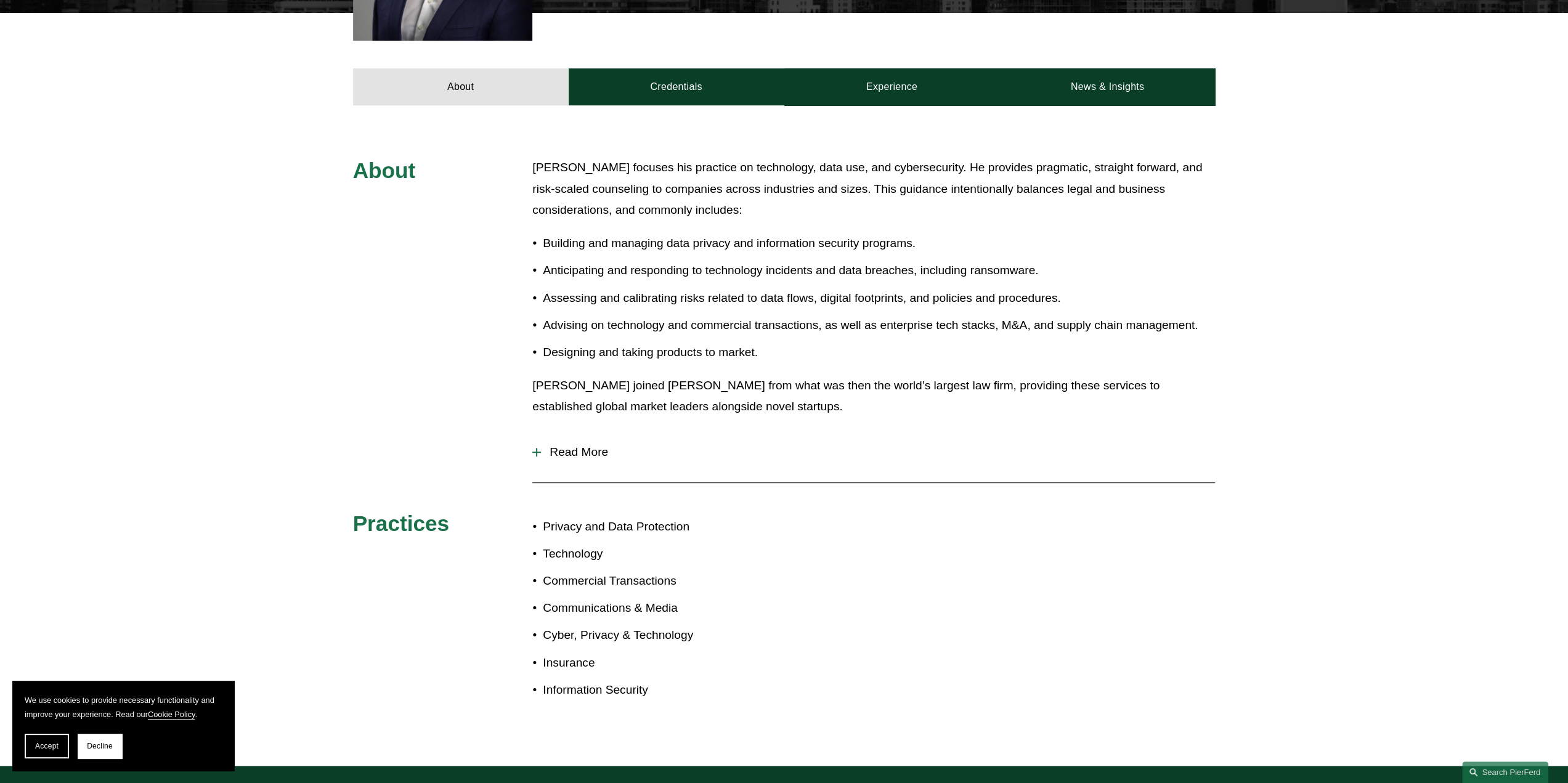
click at [582, 457] on span "Read More" at bounding box center [878, 452] width 674 height 14
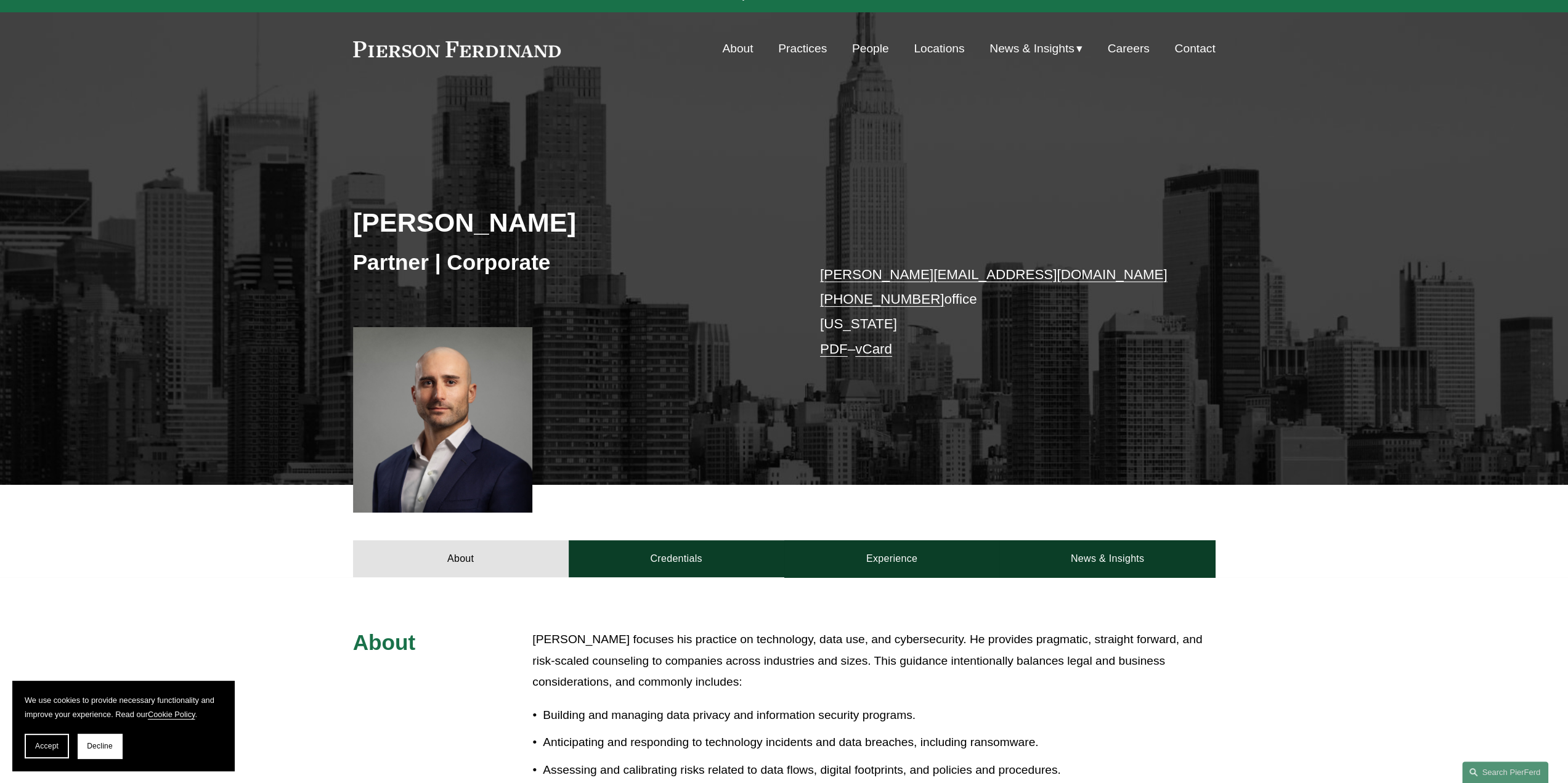
scroll to position [0, 0]
